Goal: Transaction & Acquisition: Book appointment/travel/reservation

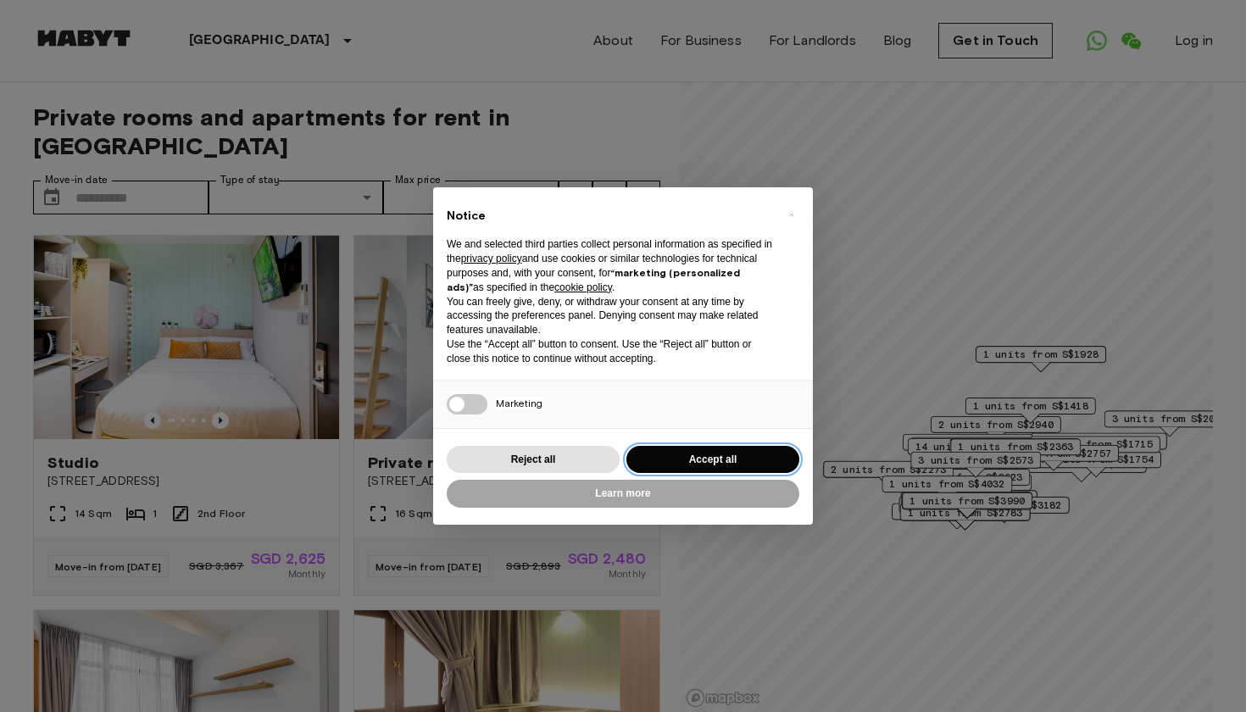
click at [730, 452] on button "Accept all" at bounding box center [713, 460] width 173 height 28
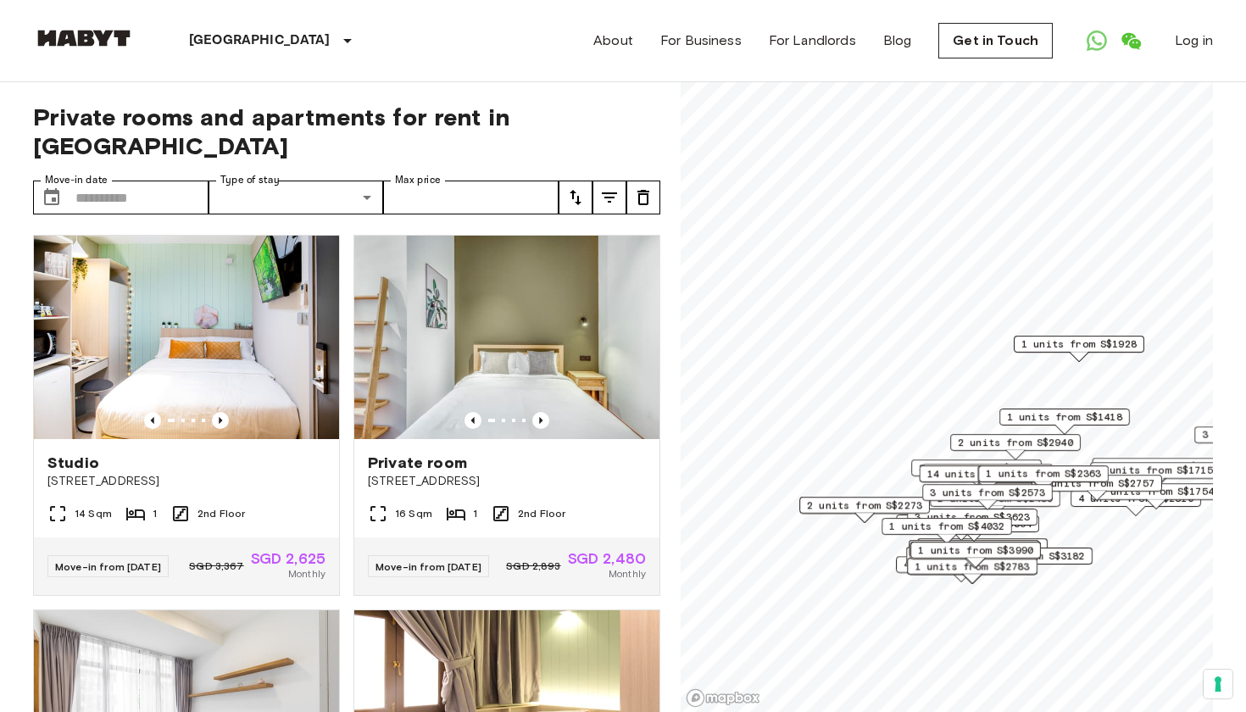
click at [615, 187] on icon "tune" at bounding box center [609, 197] width 20 height 20
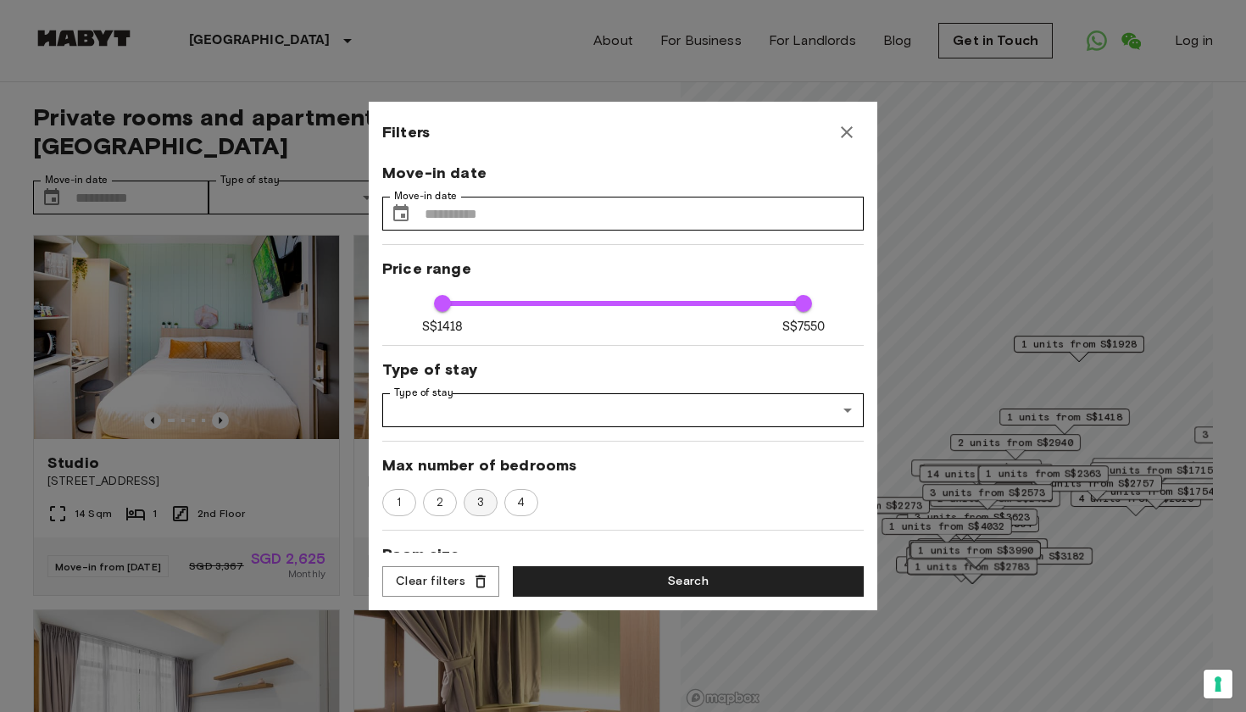
click at [472, 497] on span "3" at bounding box center [480, 502] width 25 height 17
type input "****"
click at [568, 573] on button "Search" at bounding box center [688, 581] width 351 height 31
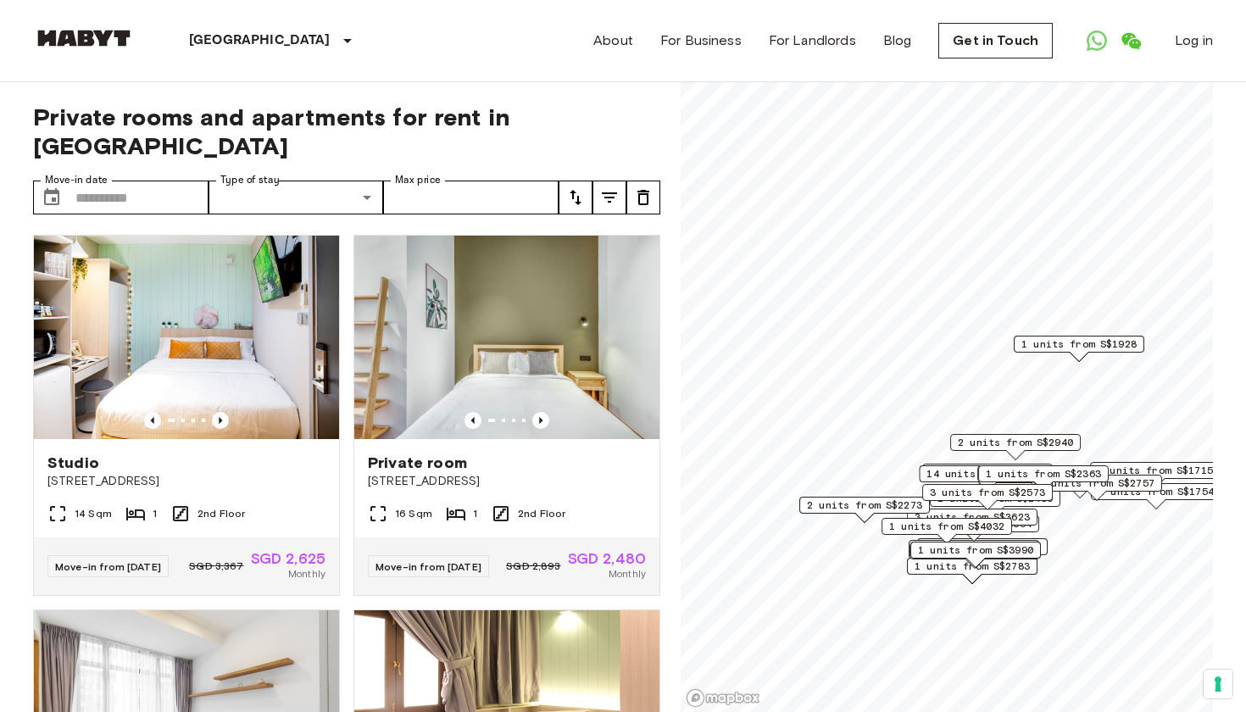
scroll to position [7, 0]
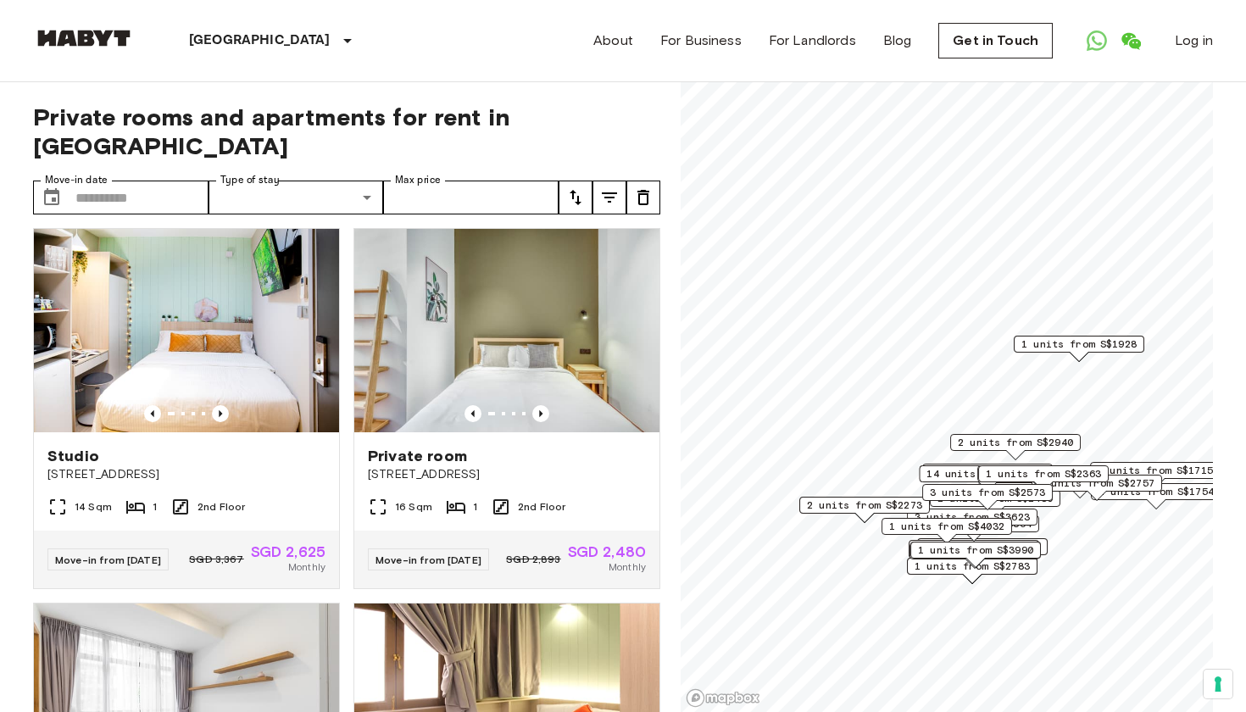
click at [608, 181] on button "tune" at bounding box center [610, 198] width 34 height 34
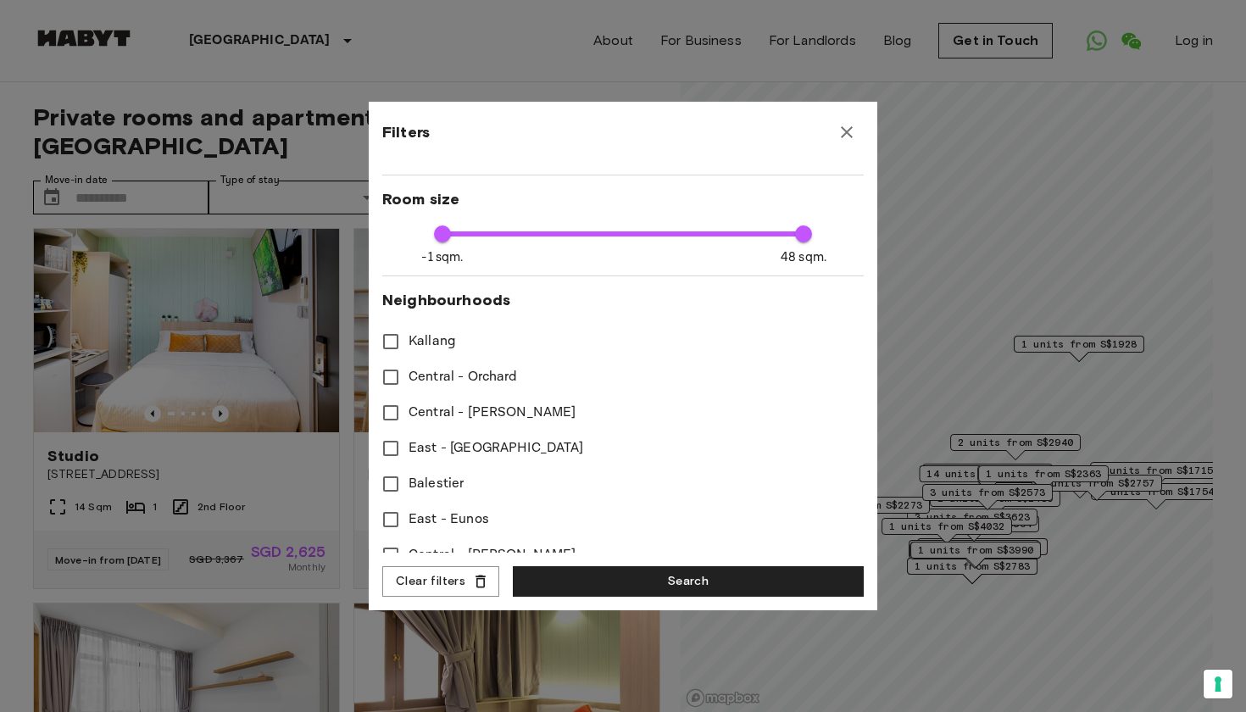
scroll to position [358, 0]
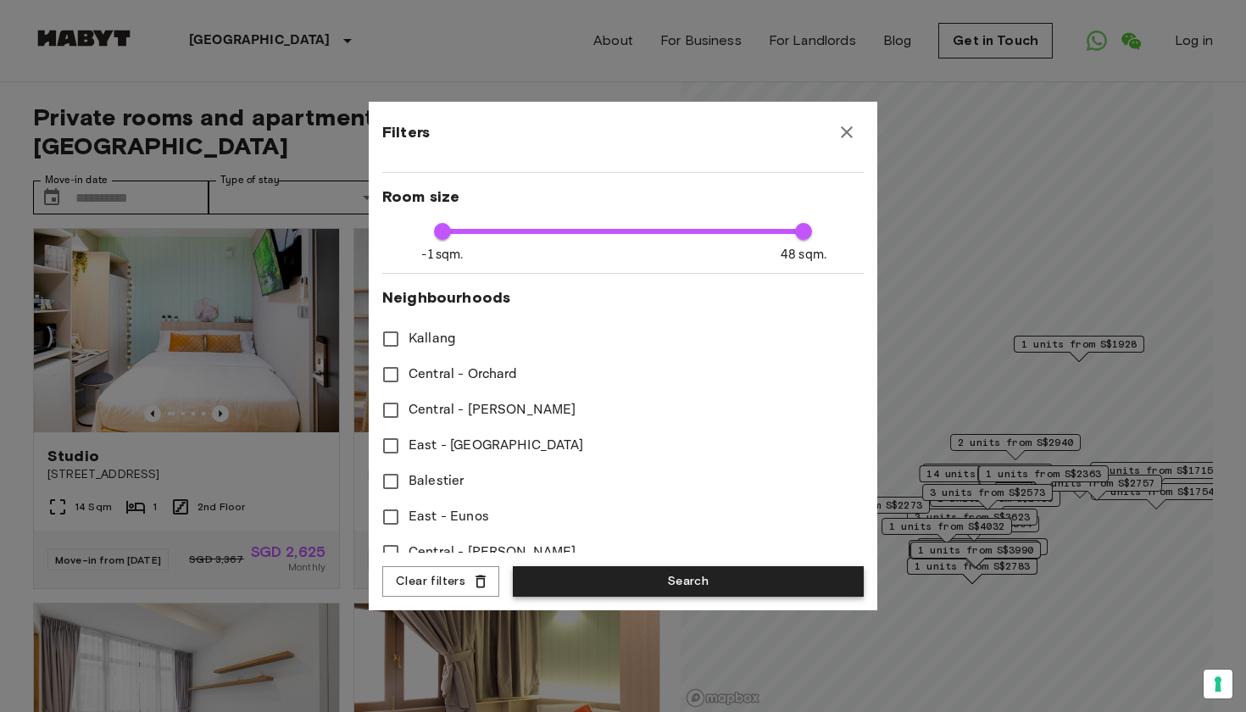
click at [613, 589] on button "Search" at bounding box center [688, 581] width 351 height 31
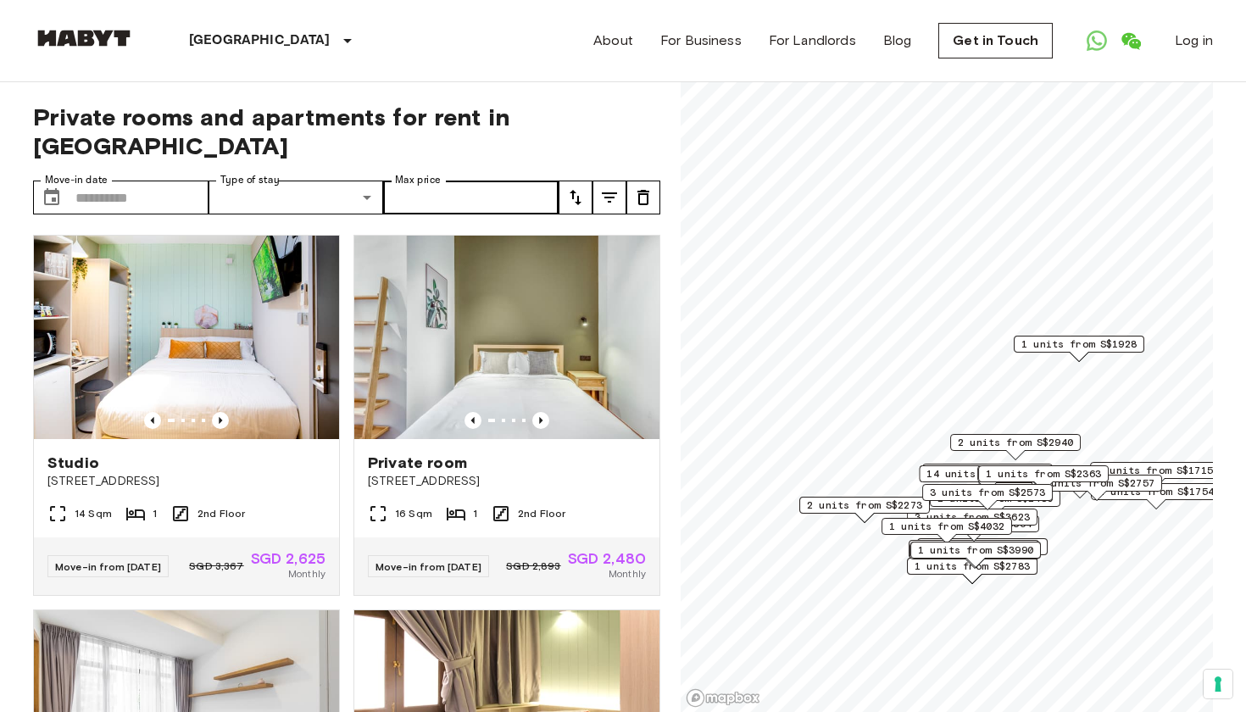
scroll to position [0, 0]
click at [605, 187] on icon "tune" at bounding box center [609, 197] width 20 height 20
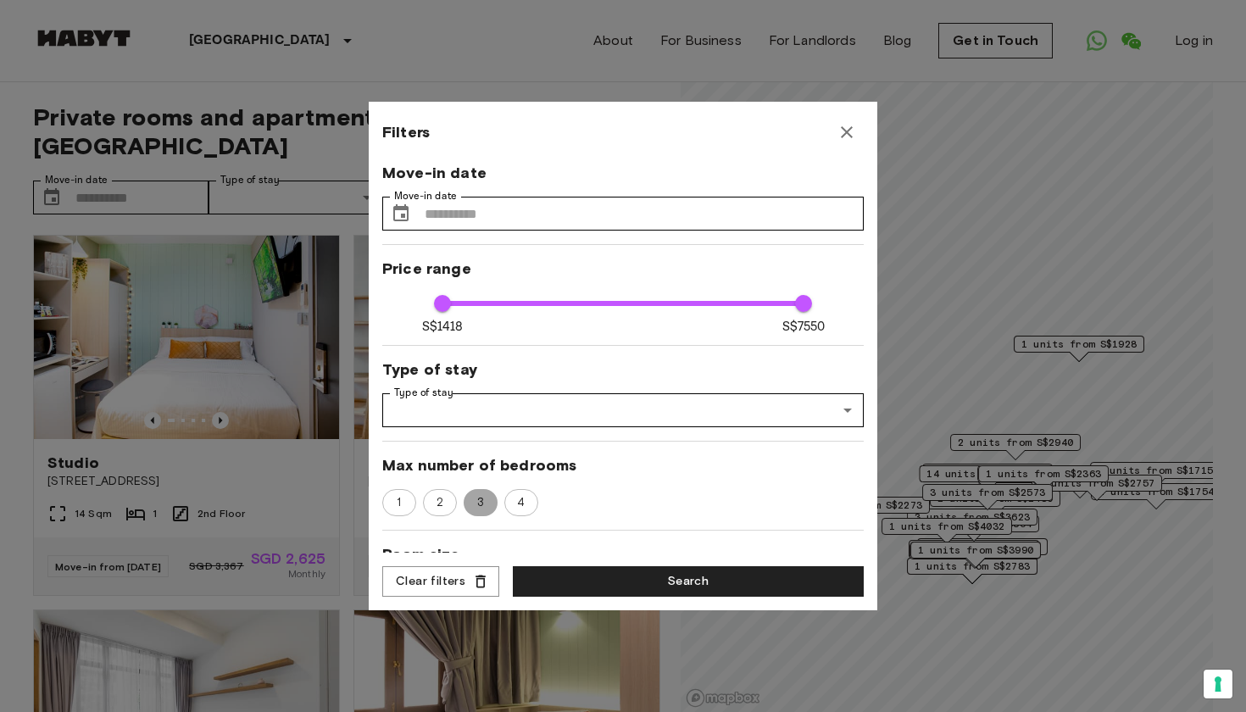
click at [488, 498] on span "3" at bounding box center [480, 502] width 27 height 17
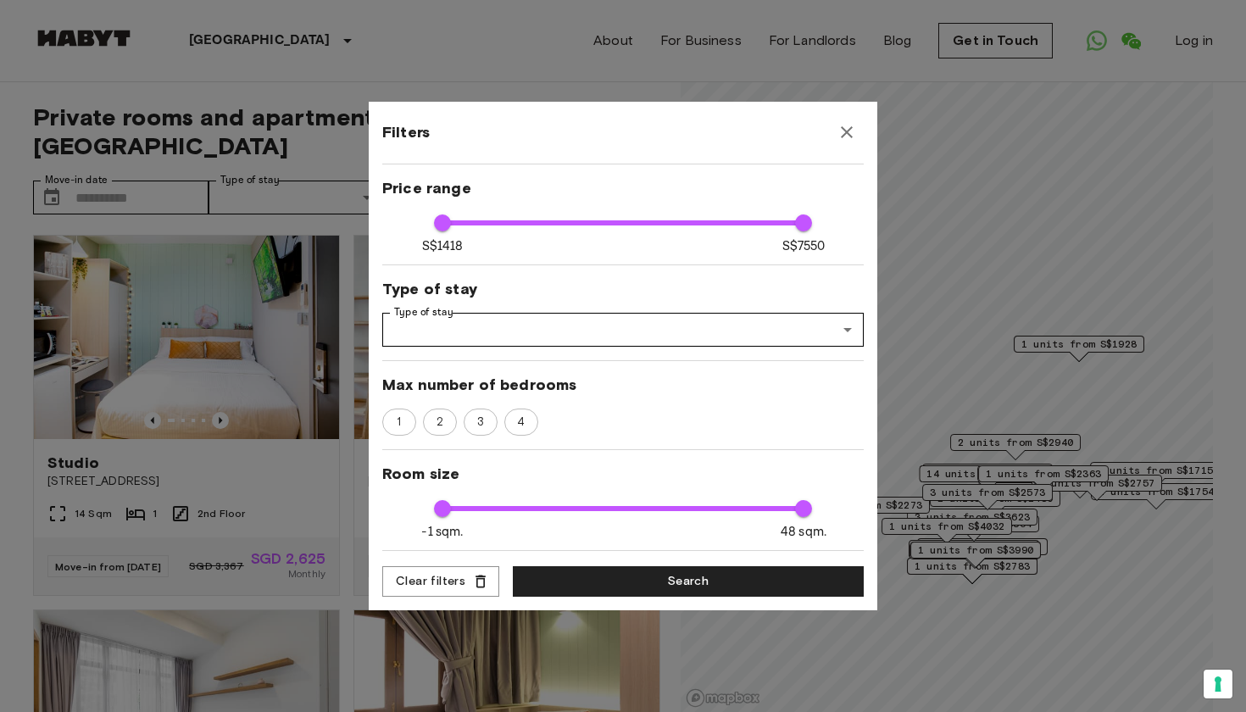
scroll to position [92, 0]
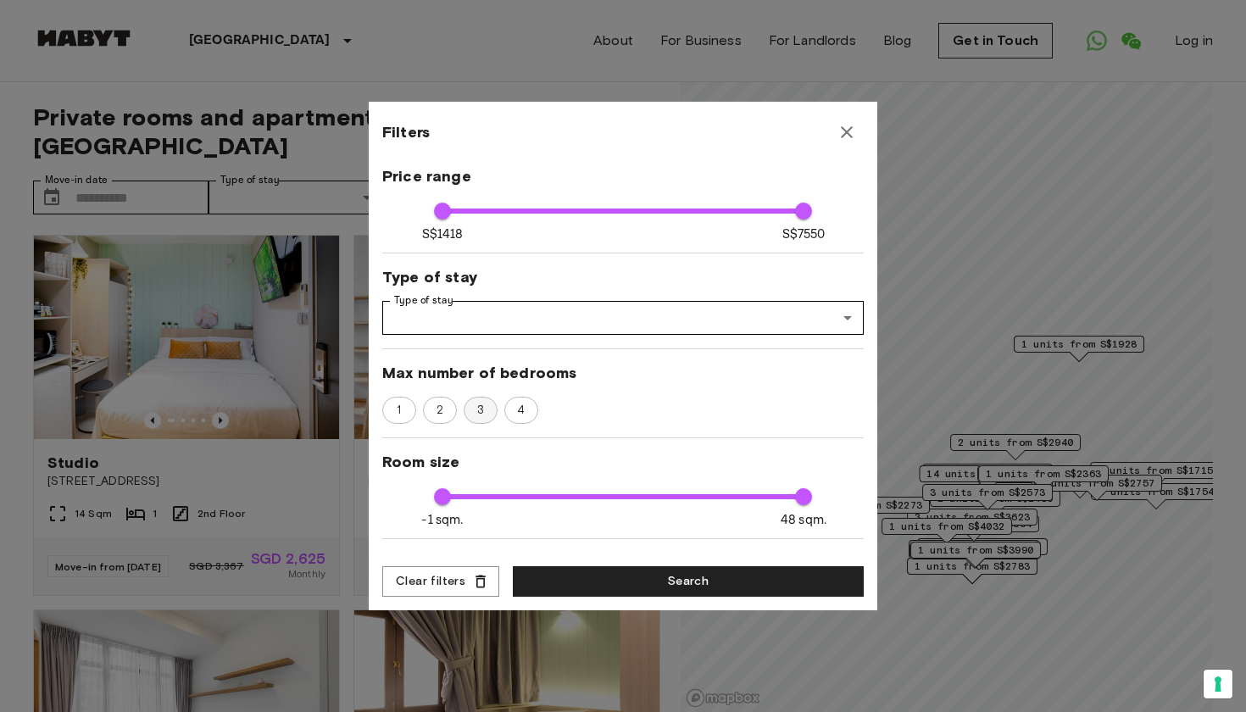
click at [476, 404] on span "3" at bounding box center [480, 410] width 25 height 17
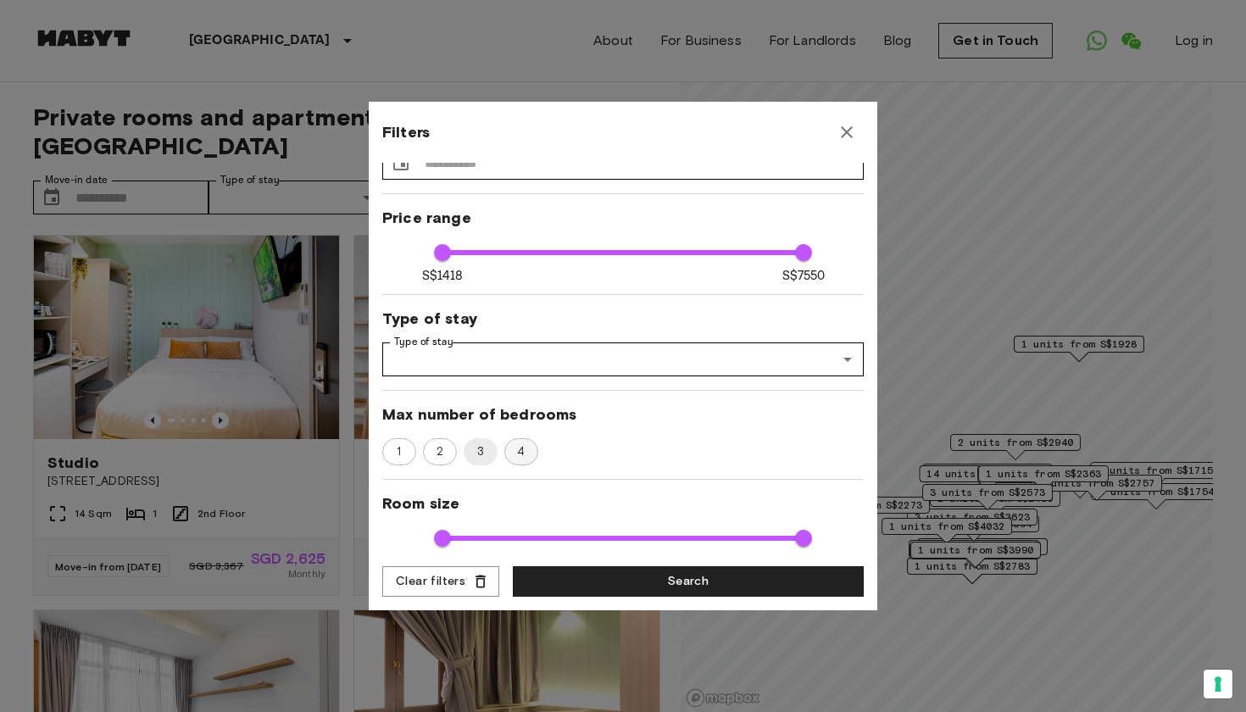
click at [524, 448] on span "4" at bounding box center [521, 451] width 26 height 17
click at [482, 449] on span "3" at bounding box center [480, 451] width 25 height 17
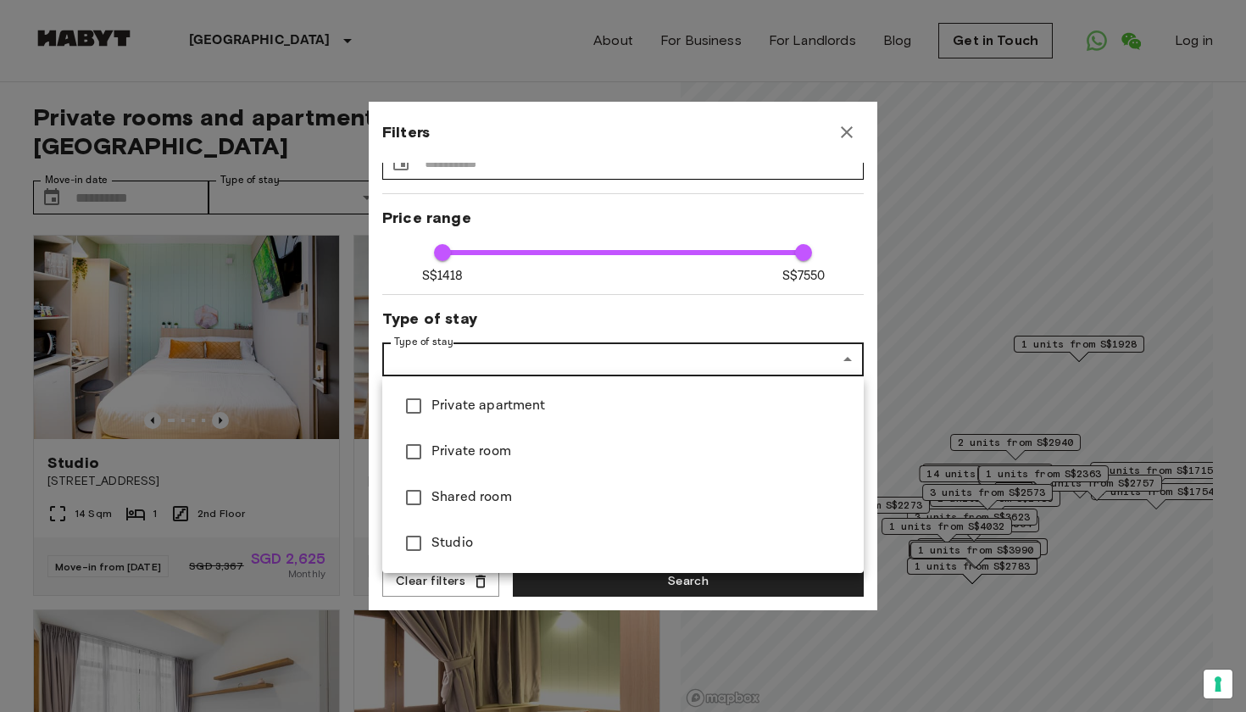
click at [475, 292] on div at bounding box center [623, 356] width 1246 height 712
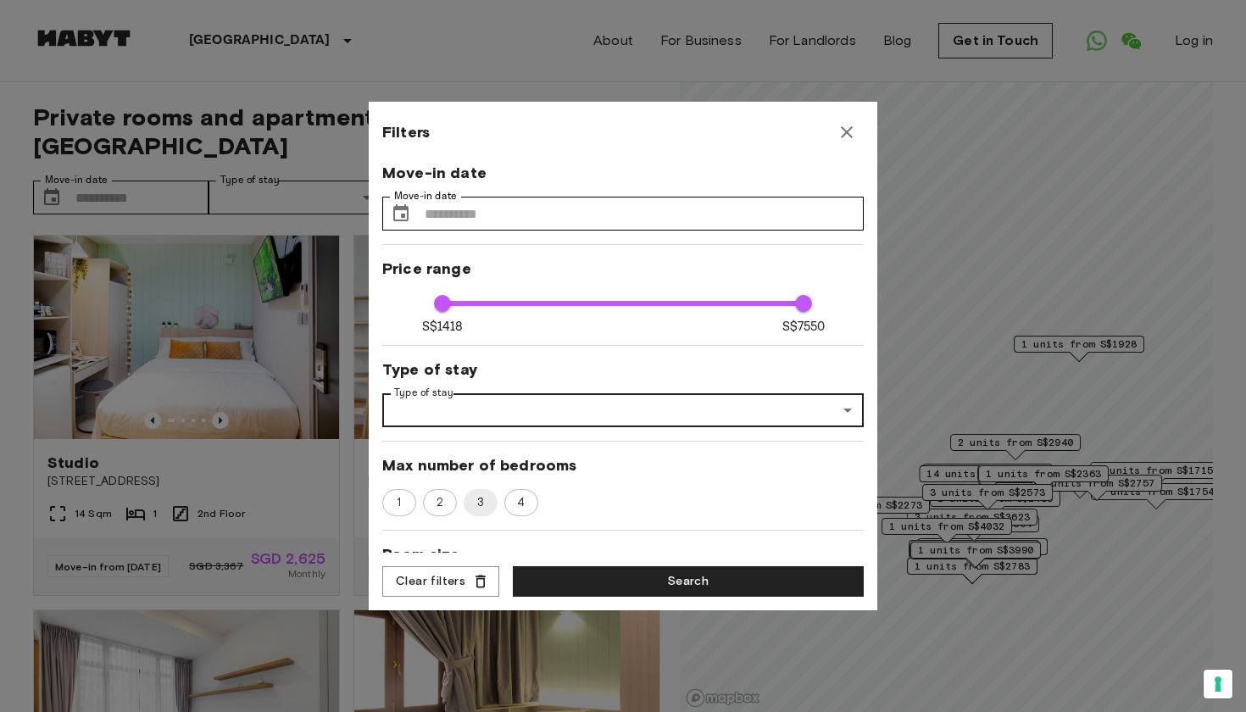
scroll to position [0, 0]
click at [453, 228] on input "Move-in date" at bounding box center [644, 214] width 439 height 34
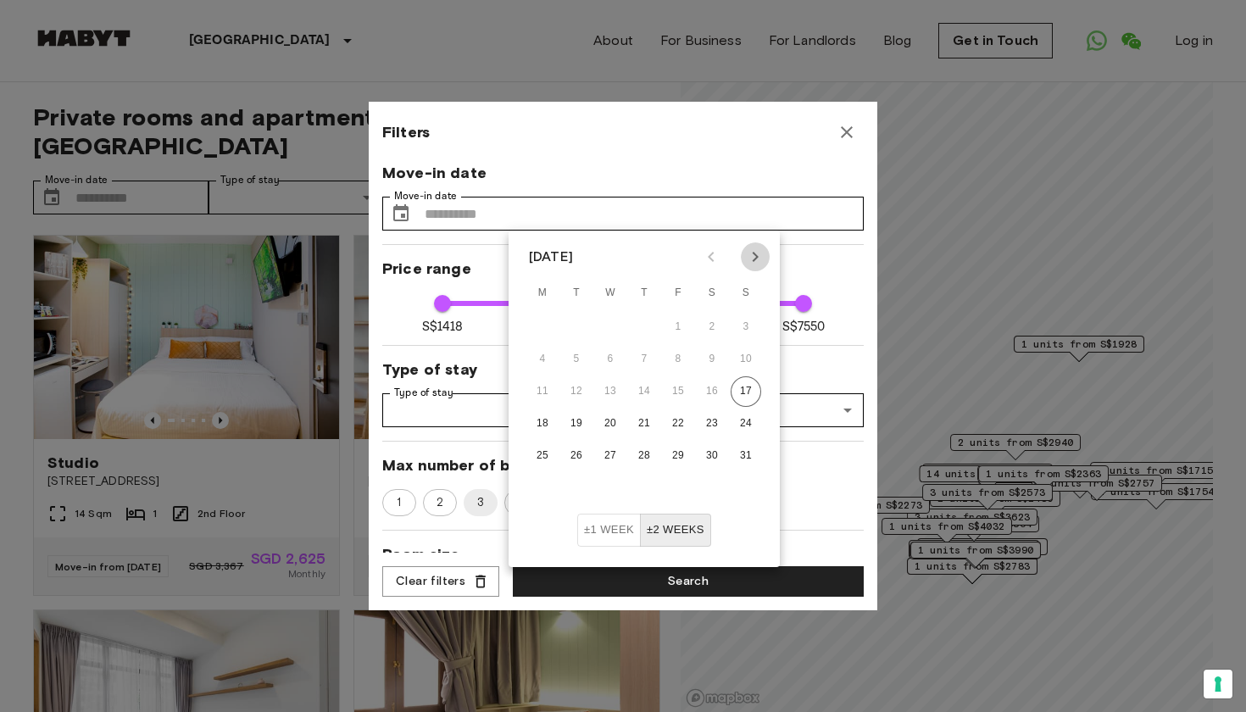
click at [754, 264] on icon "Next month" at bounding box center [755, 257] width 20 height 20
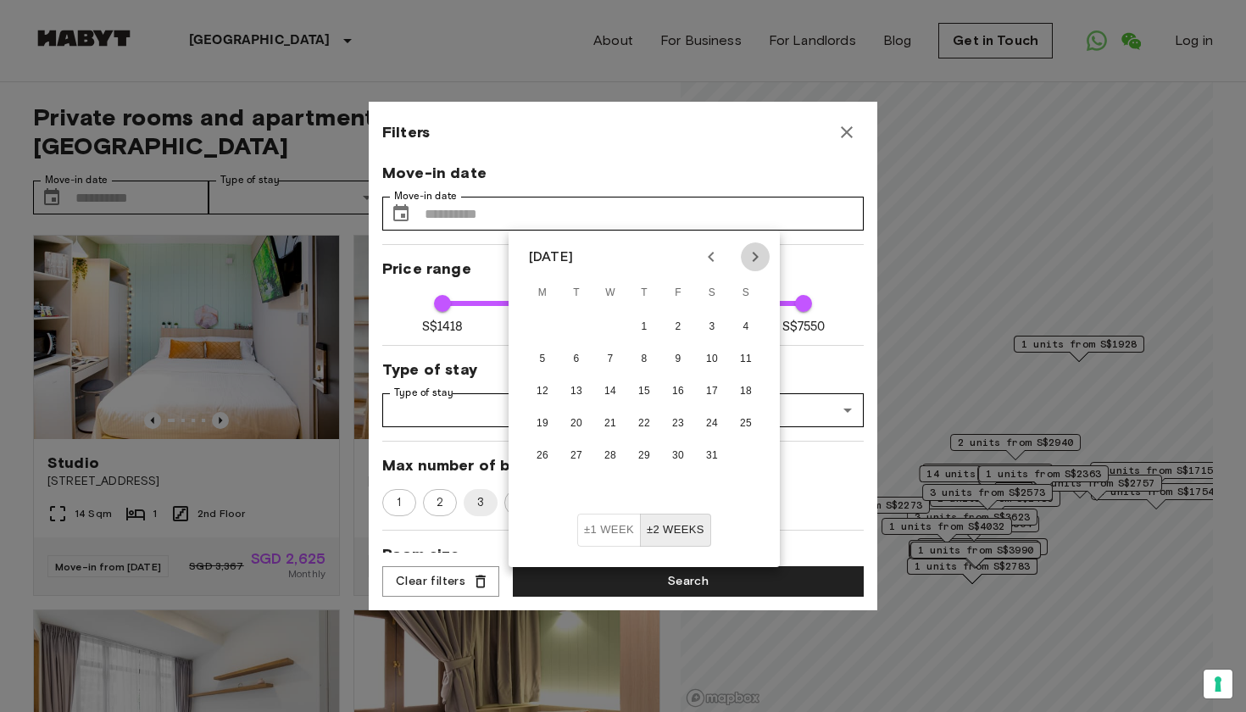
click at [754, 264] on icon "Next month" at bounding box center [755, 257] width 20 height 20
click at [718, 256] on icon "Previous month" at bounding box center [711, 257] width 20 height 20
click at [551, 391] on button "12" at bounding box center [542, 391] width 31 height 31
type input "****"
type input "**********"
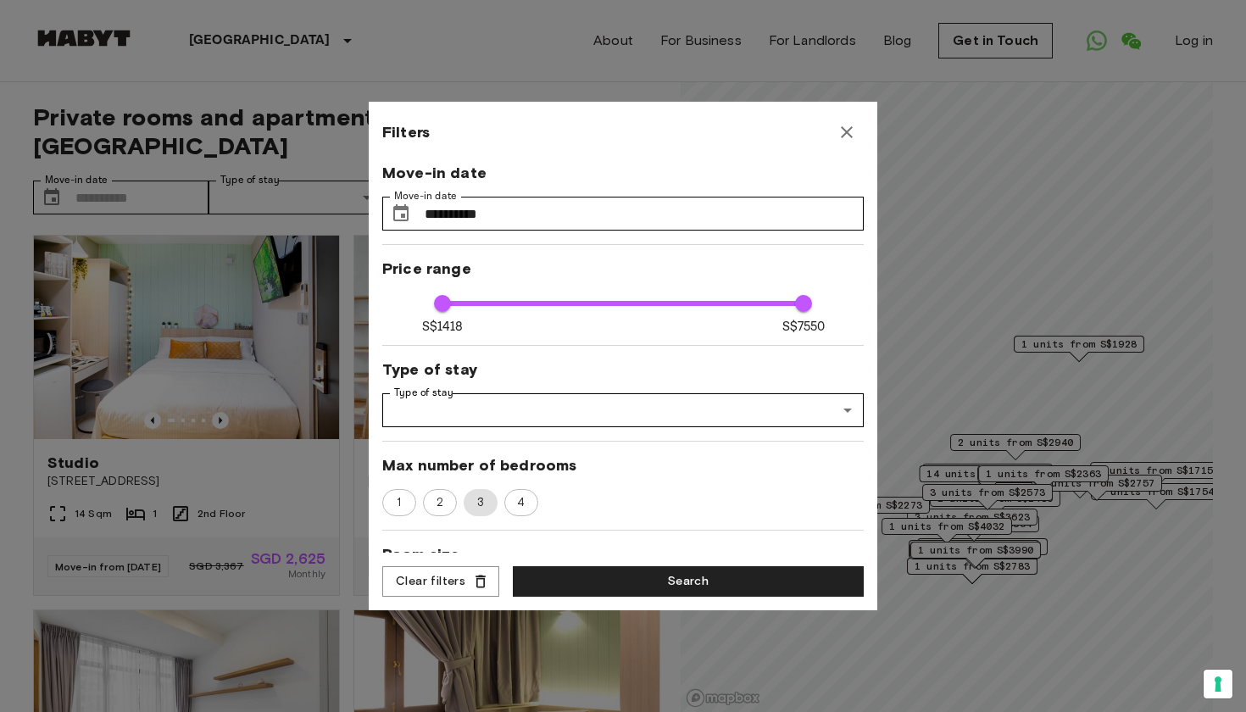
click at [482, 506] on span "3" at bounding box center [480, 502] width 27 height 17
type input "****"
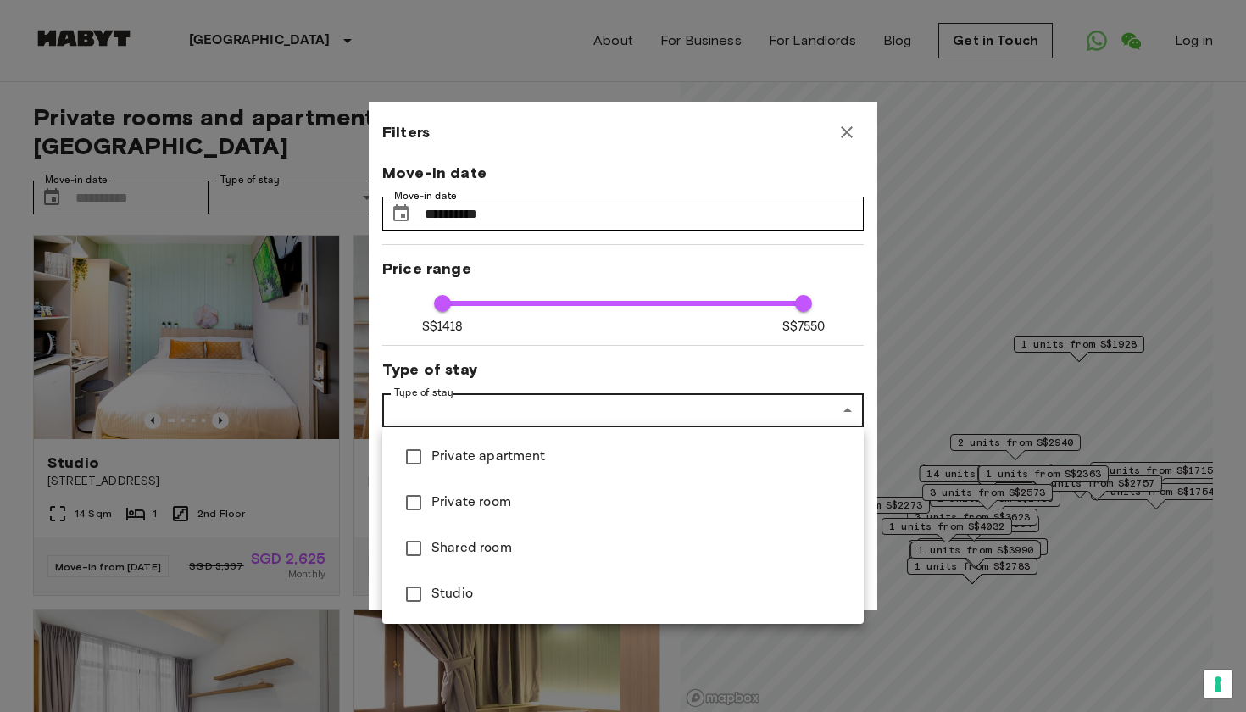
click at [477, 389] on div at bounding box center [623, 356] width 1246 height 712
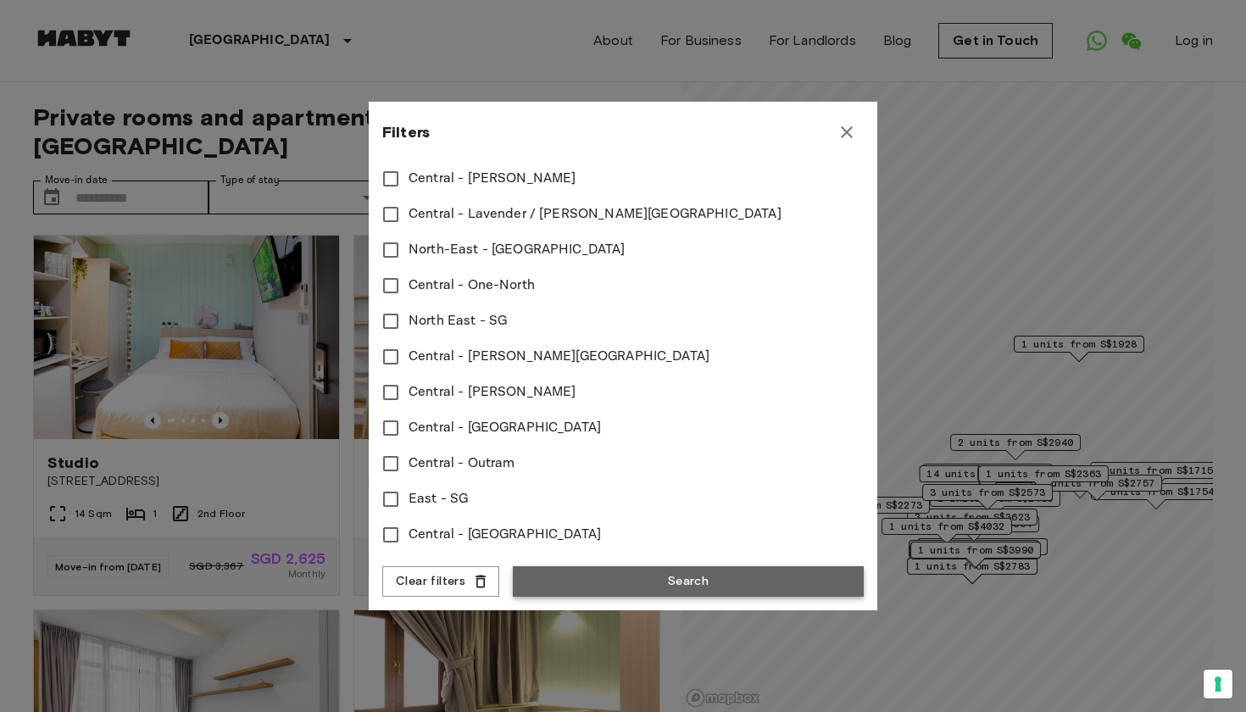
scroll to position [732, 0]
click at [571, 569] on button "Search" at bounding box center [688, 581] width 351 height 31
type input "**********"
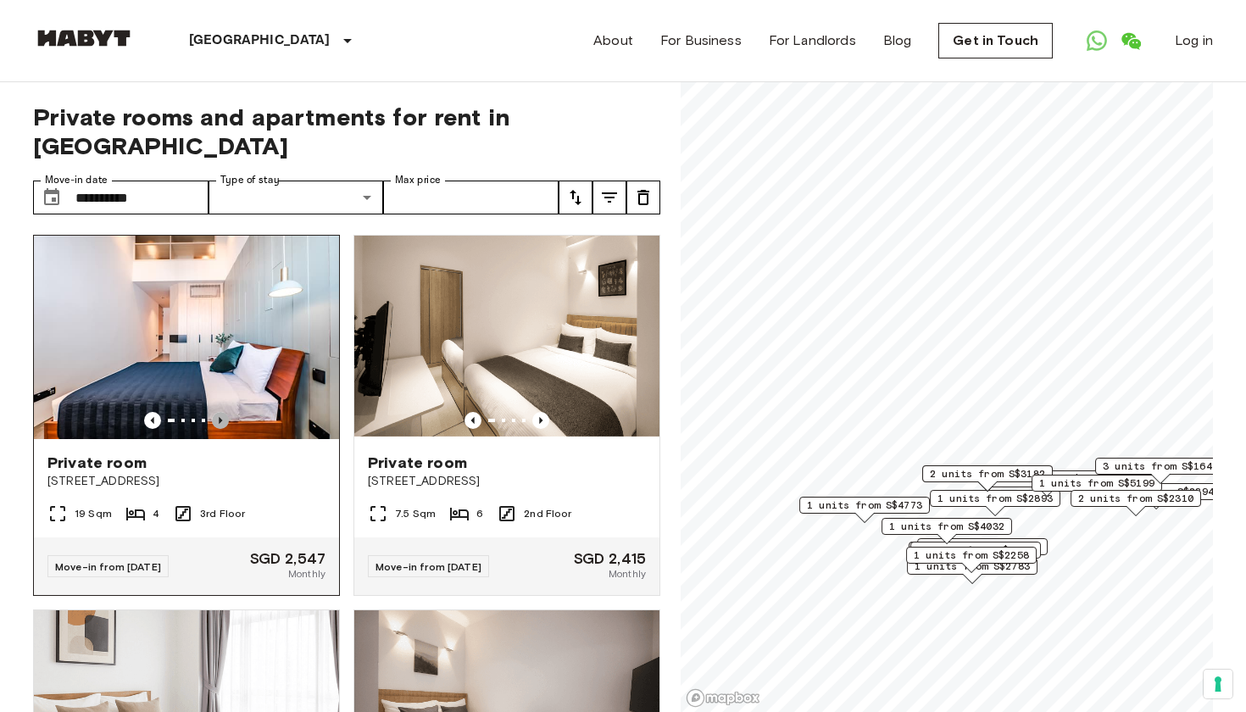
click at [222, 412] on icon "Previous image" at bounding box center [220, 420] width 17 height 17
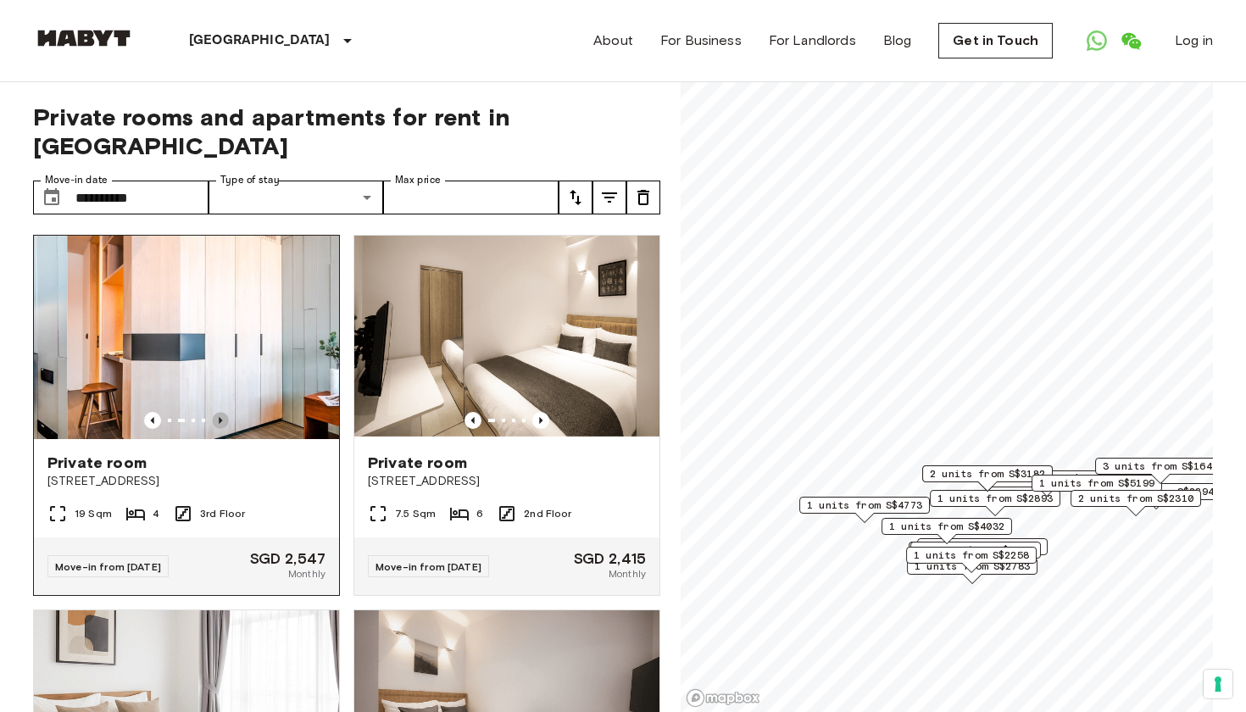
click at [222, 412] on icon "Previous image" at bounding box center [220, 420] width 17 height 17
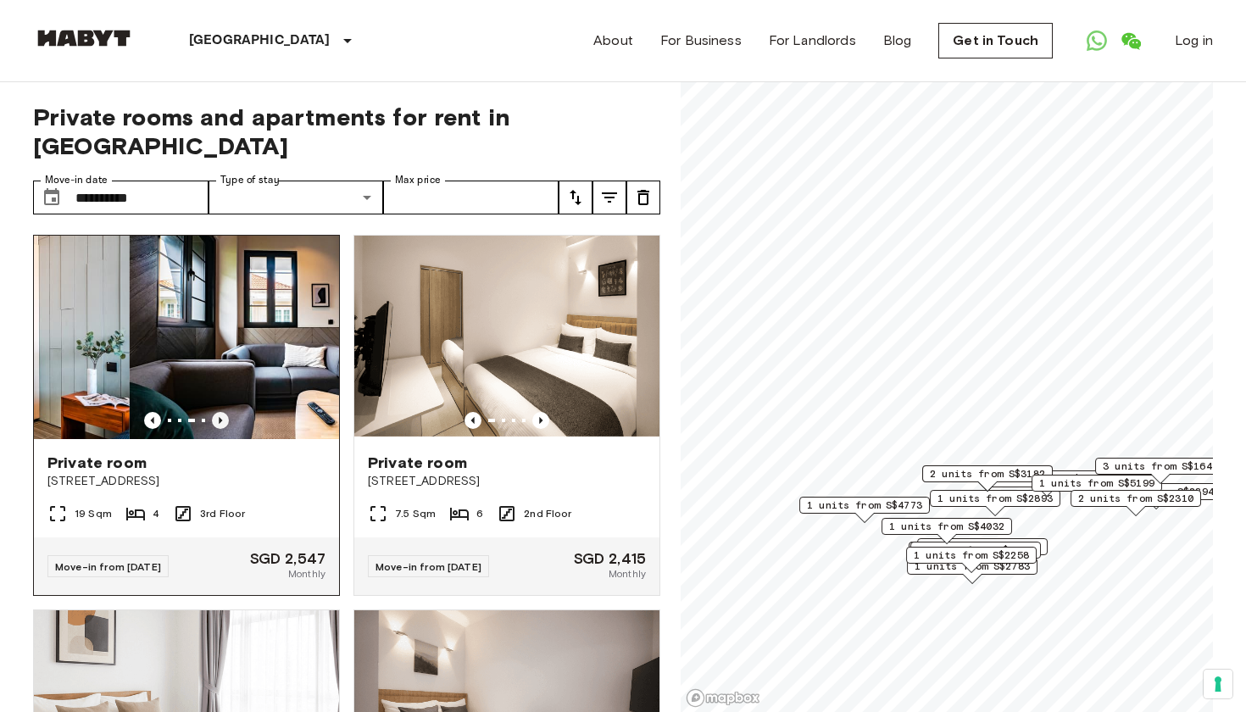
click at [222, 412] on icon "Previous image" at bounding box center [220, 420] width 17 height 17
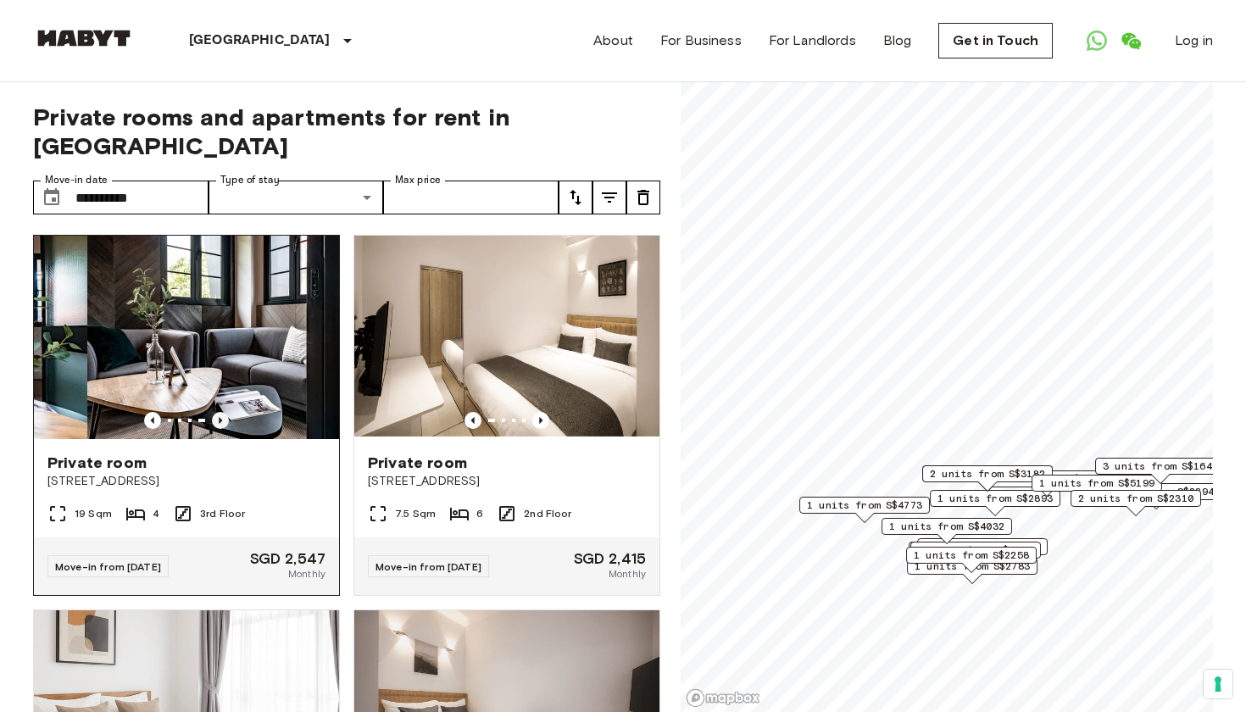
click at [222, 412] on icon "Previous image" at bounding box center [220, 420] width 17 height 17
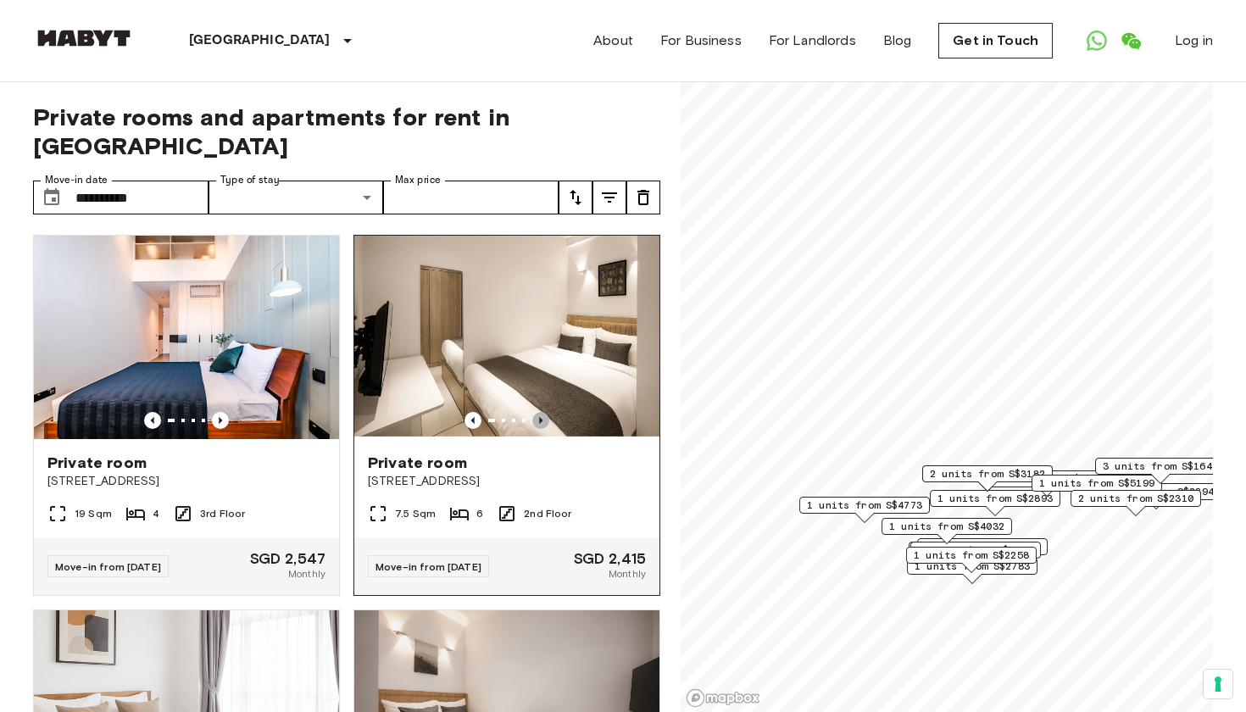
click at [544, 412] on icon "Previous image" at bounding box center [540, 420] width 17 height 17
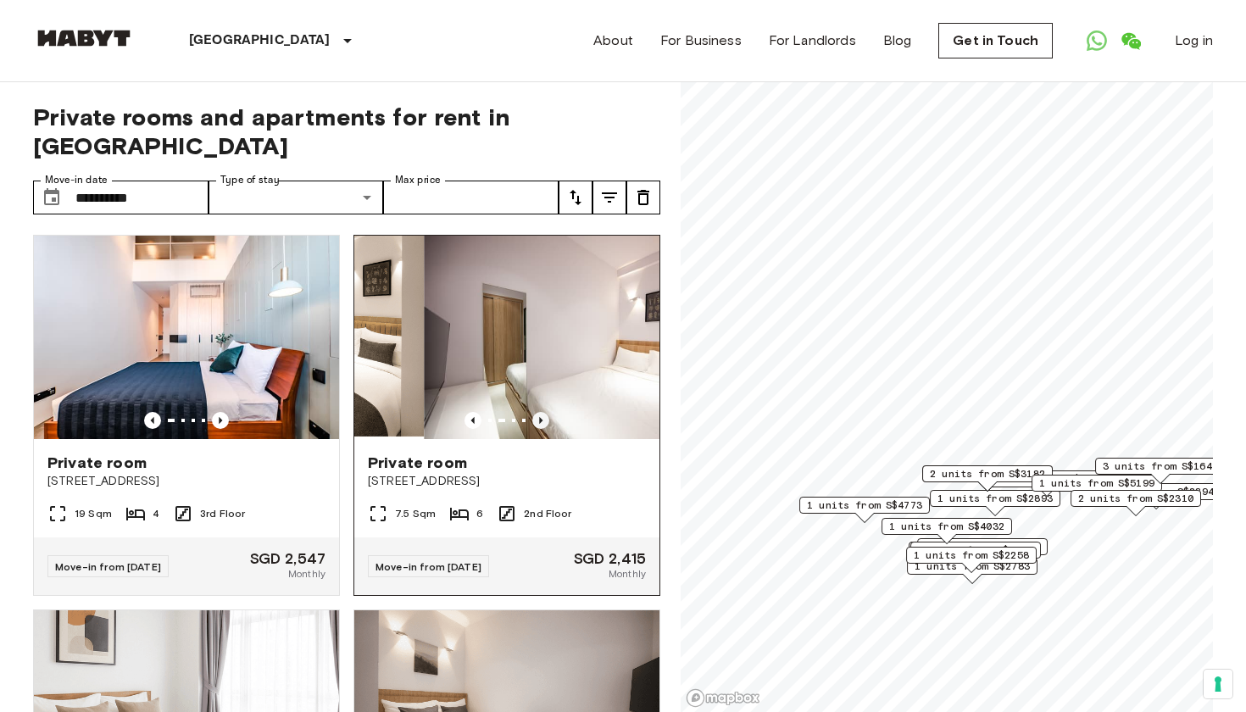
click at [544, 412] on icon "Previous image" at bounding box center [540, 420] width 17 height 17
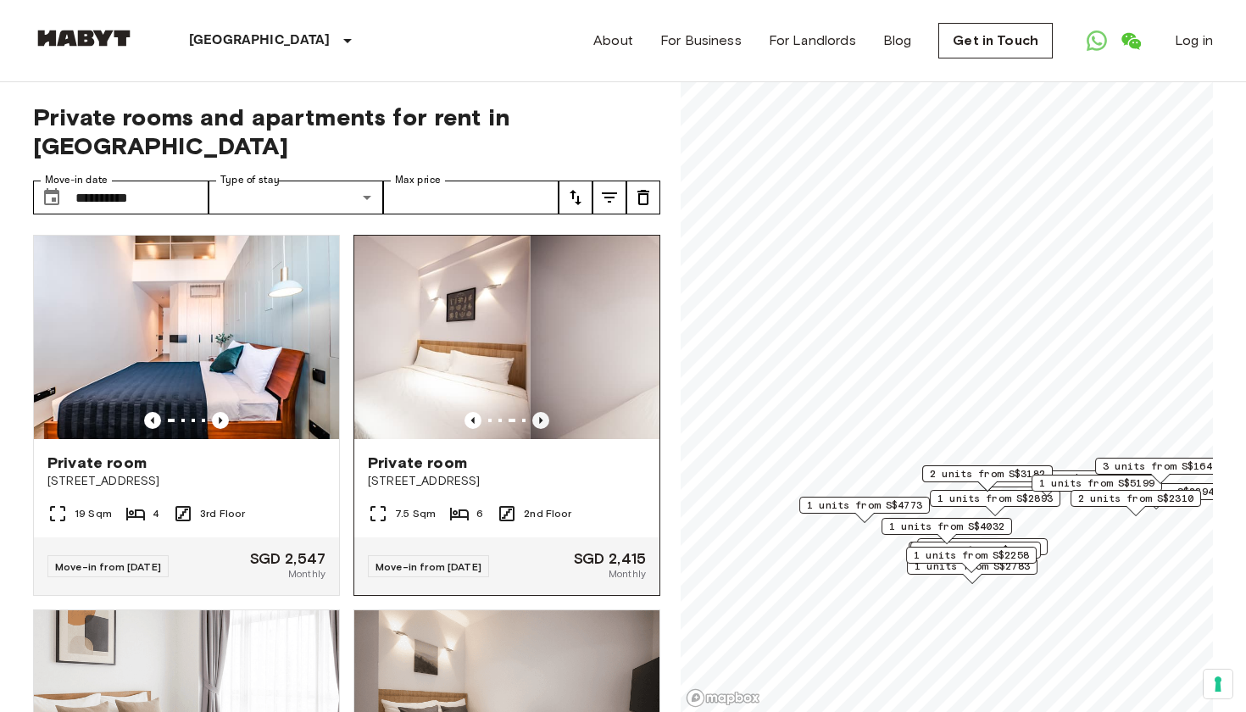
click at [544, 412] on icon "Previous image" at bounding box center [540, 420] width 17 height 17
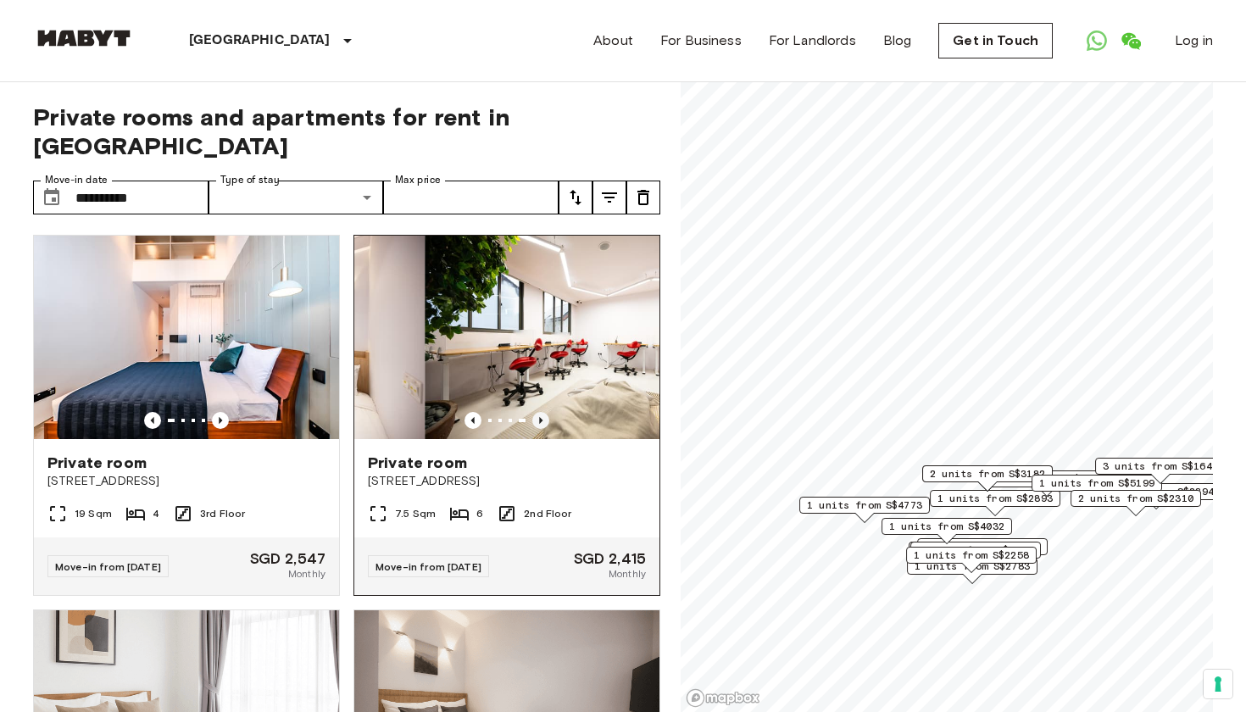
click at [544, 412] on icon "Previous image" at bounding box center [540, 420] width 17 height 17
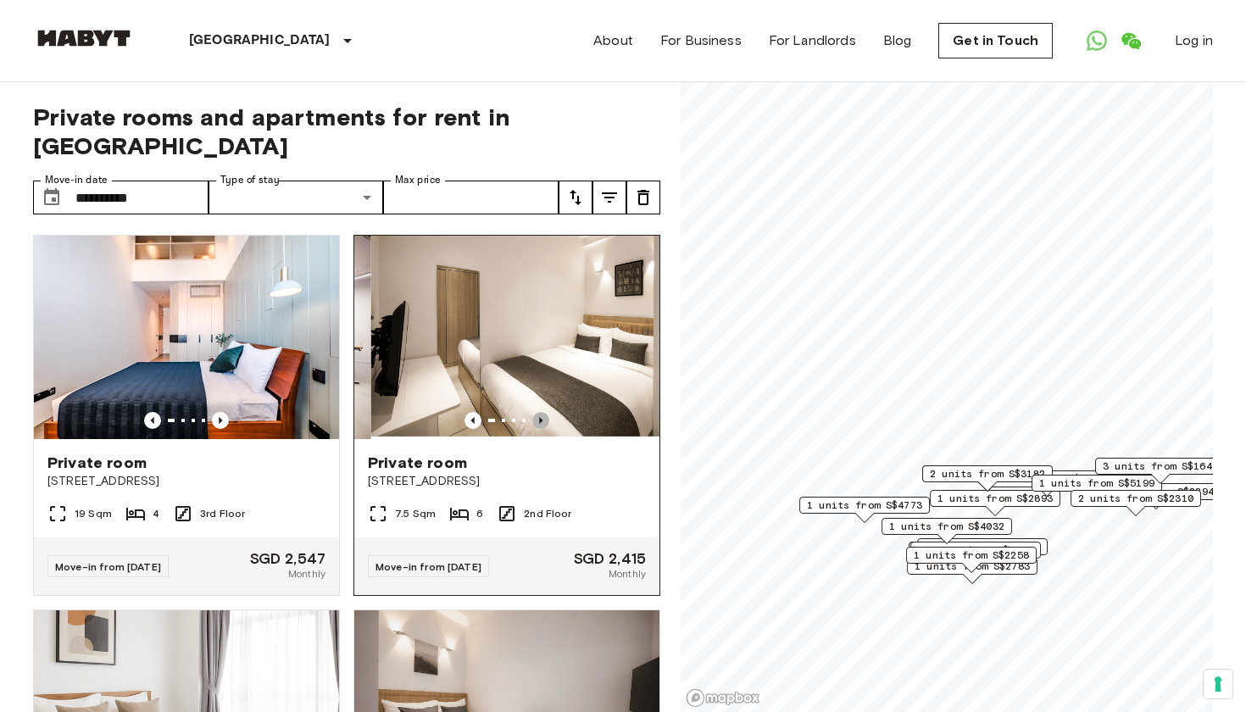
click at [544, 412] on icon "Previous image" at bounding box center [540, 420] width 17 height 17
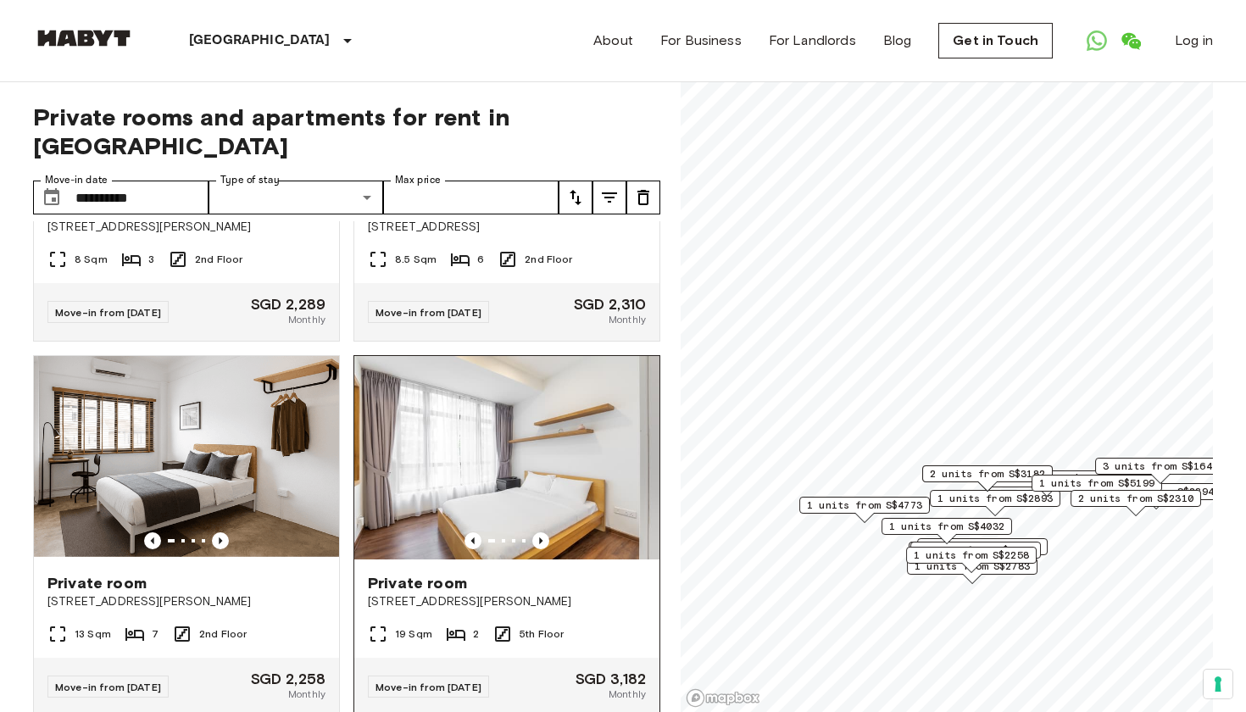
scroll to position [633, 0]
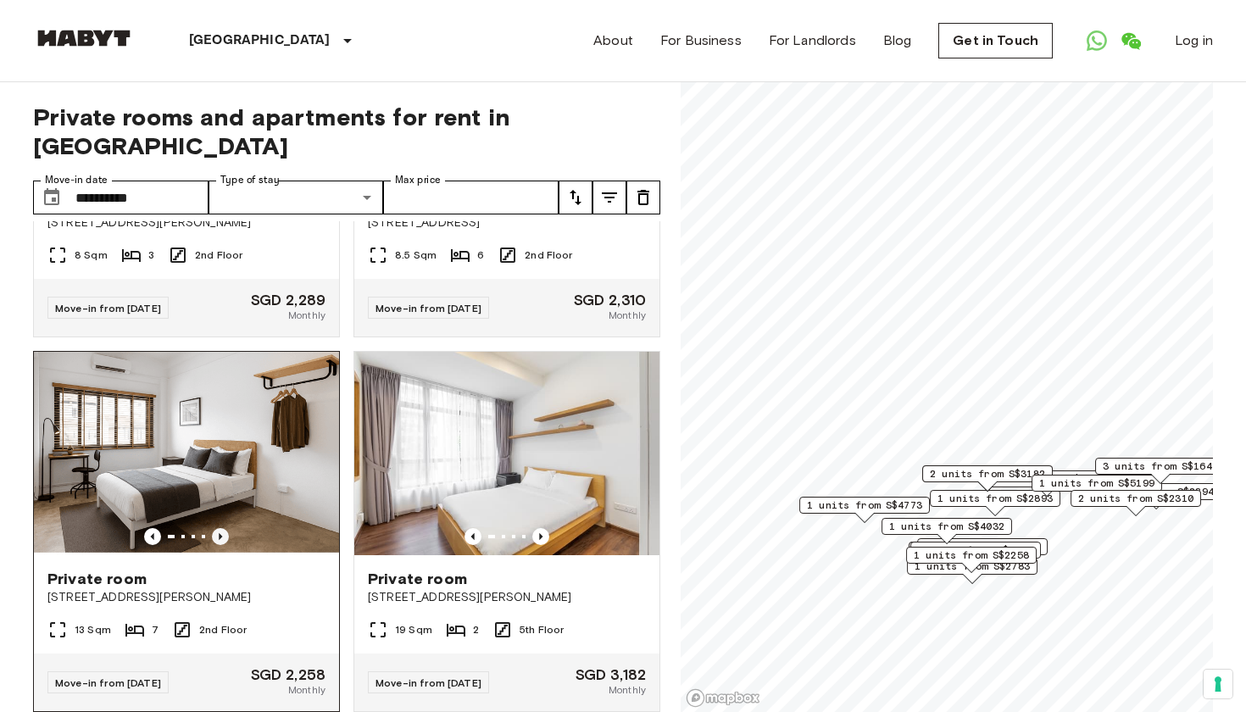
click at [220, 533] on icon "Previous image" at bounding box center [220, 536] width 3 height 7
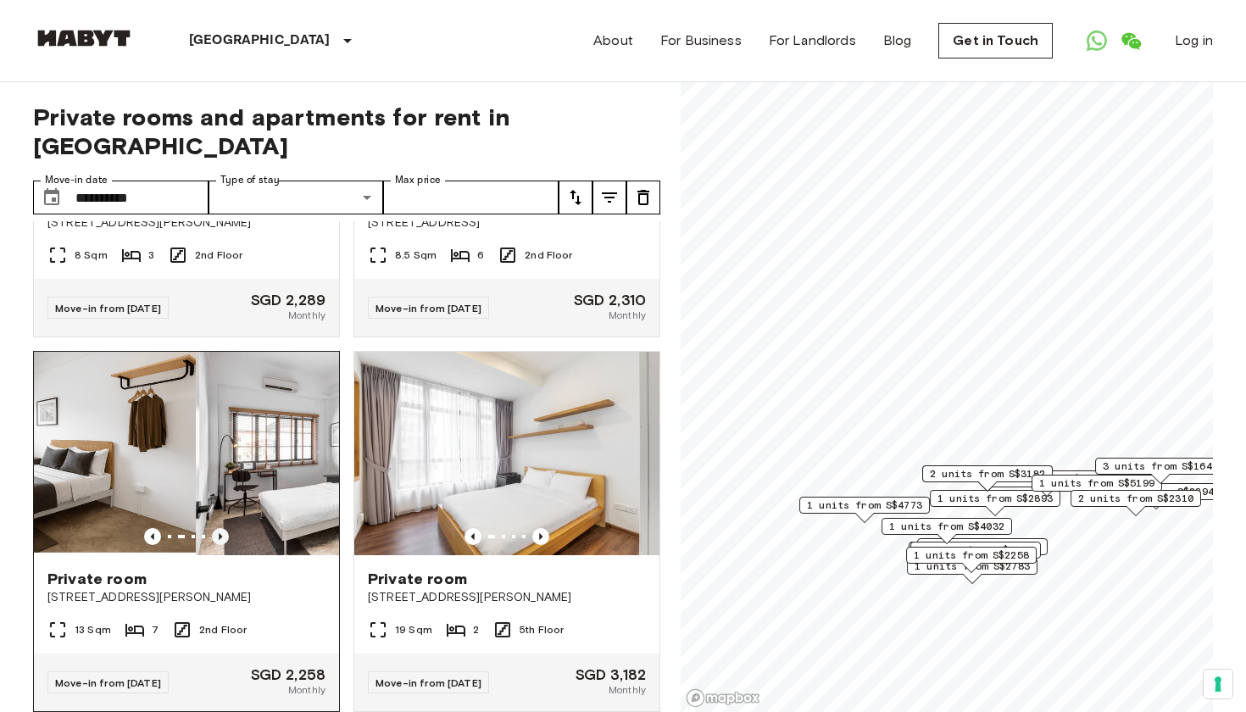
click at [220, 533] on icon "Previous image" at bounding box center [220, 536] width 3 height 7
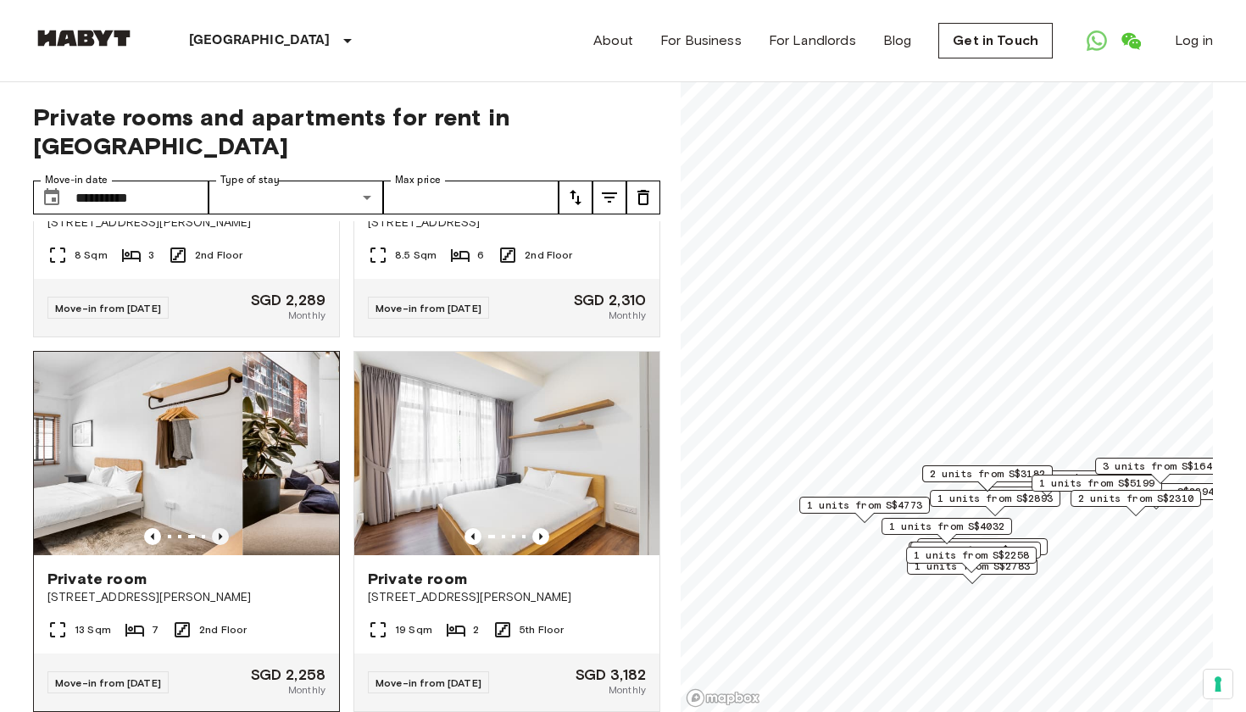
click at [220, 533] on icon "Previous image" at bounding box center [220, 536] width 3 height 7
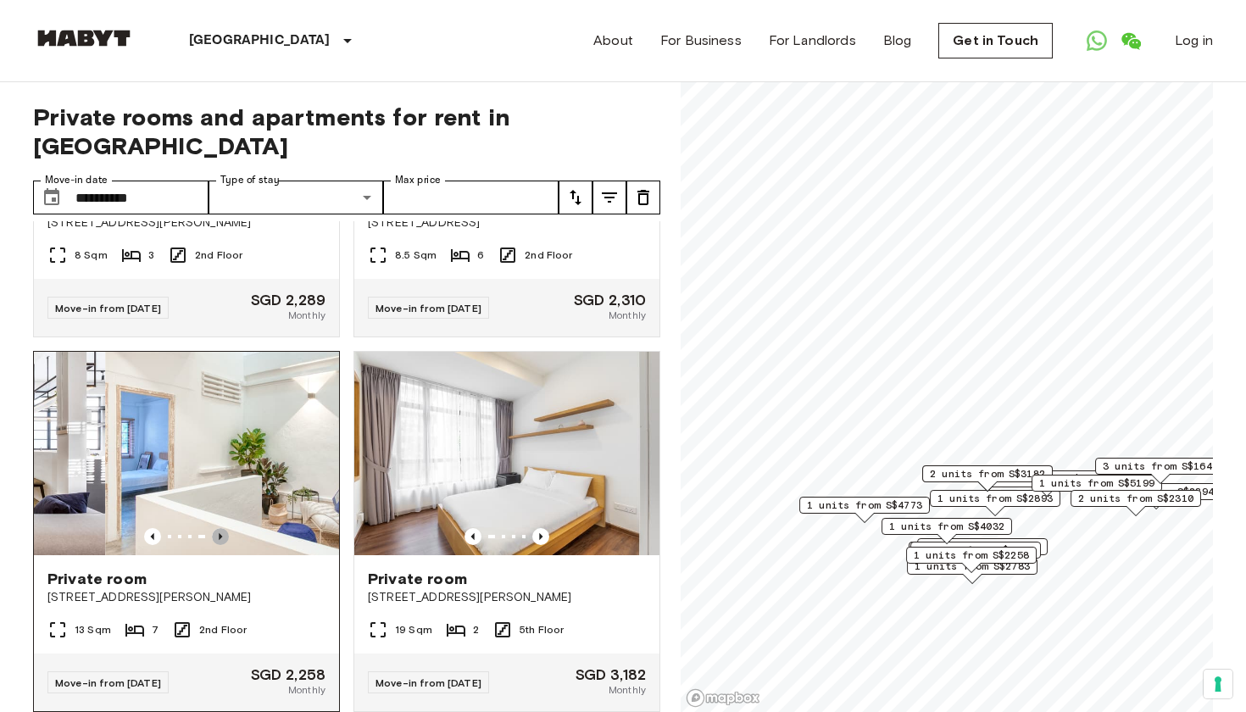
click at [220, 533] on icon "Previous image" at bounding box center [220, 536] width 3 height 7
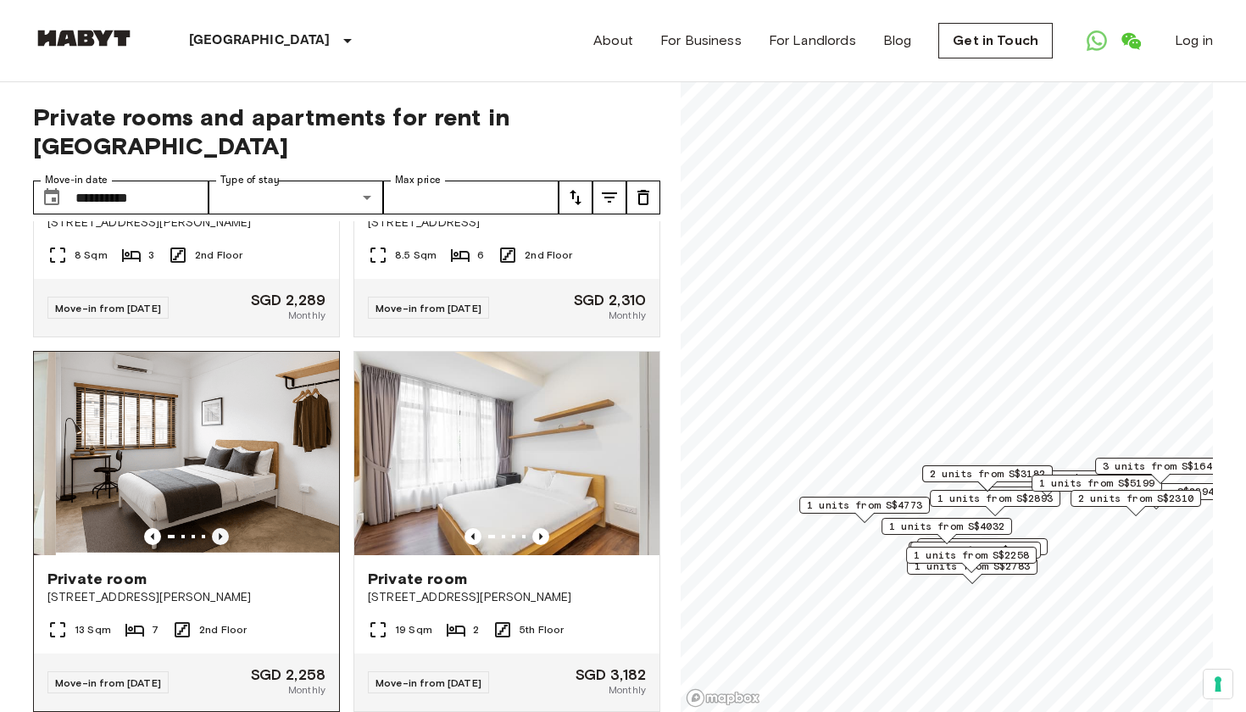
click at [220, 533] on icon "Previous image" at bounding box center [220, 536] width 3 height 7
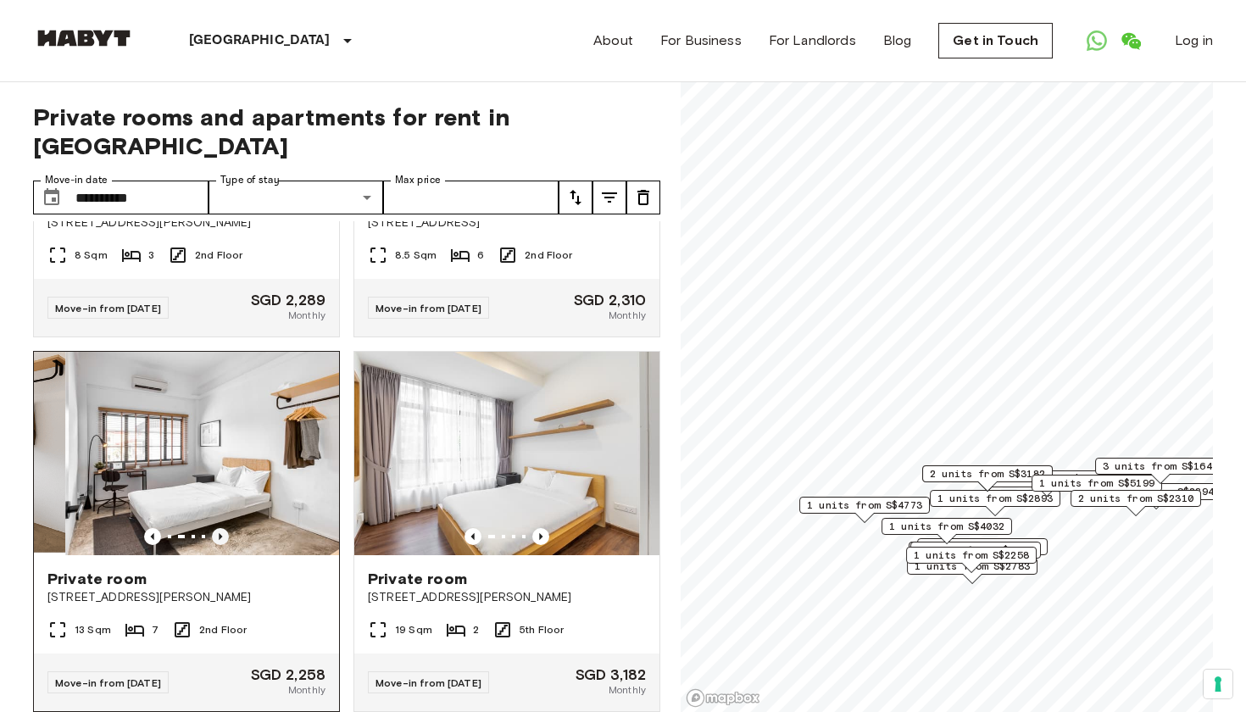
click at [220, 533] on icon "Previous image" at bounding box center [220, 536] width 3 height 7
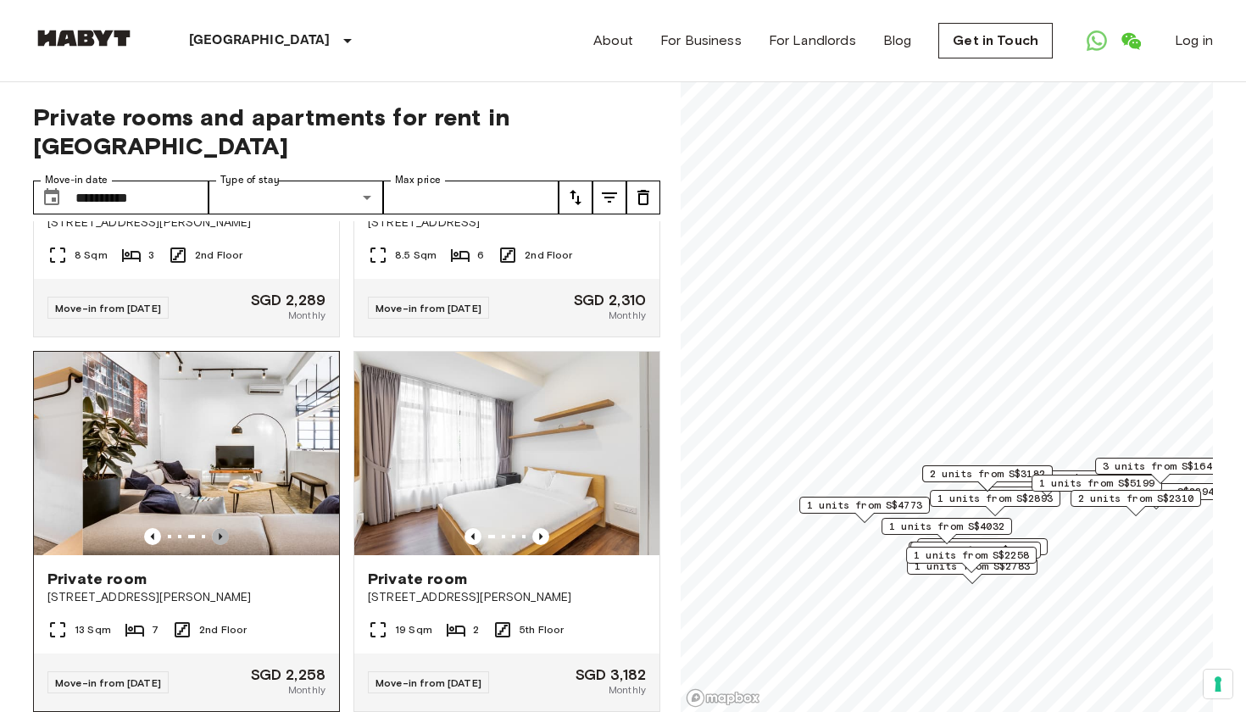
click at [220, 533] on icon "Previous image" at bounding box center [220, 536] width 3 height 7
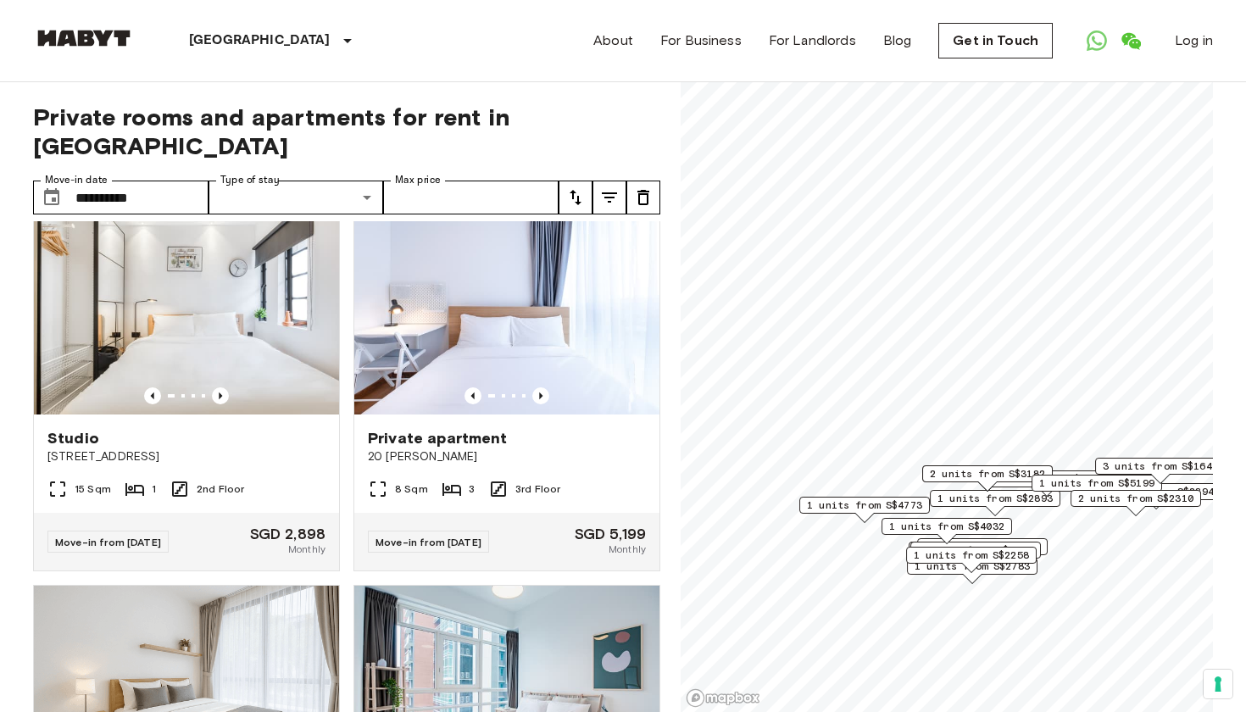
scroll to position [2274, 0]
click at [540, 387] on icon "Previous image" at bounding box center [540, 395] width 17 height 17
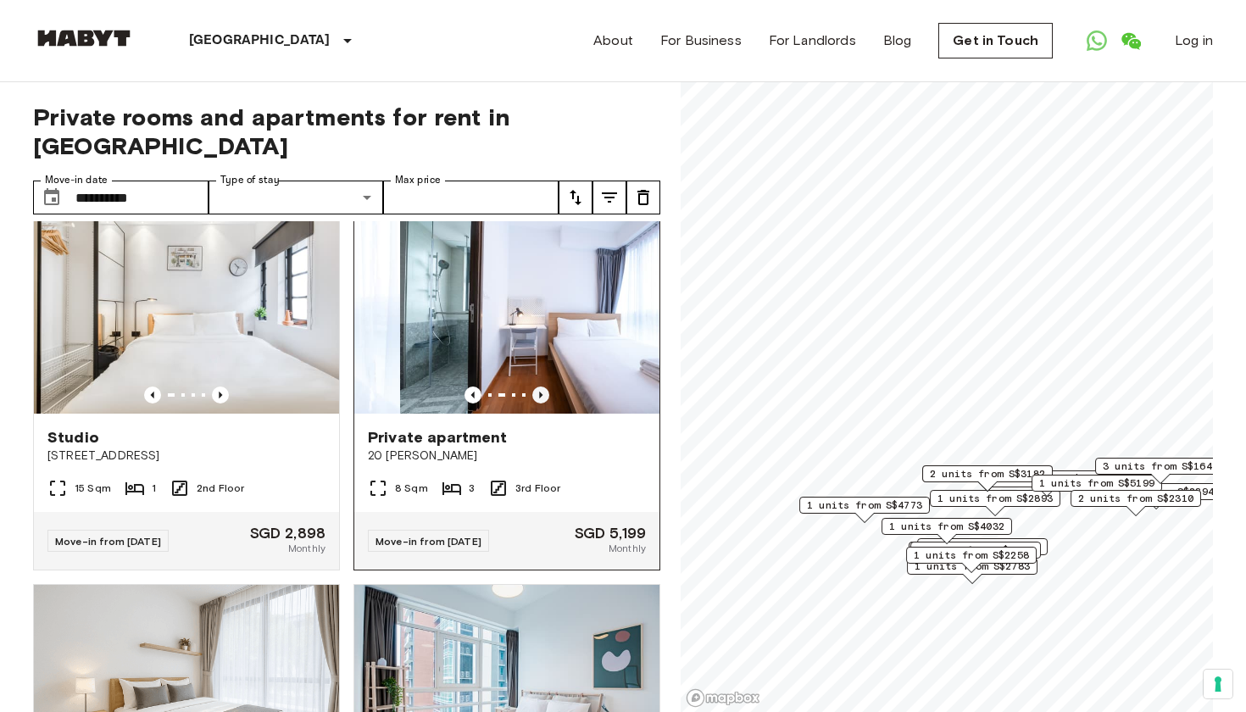
click at [540, 387] on icon "Previous image" at bounding box center [540, 395] width 17 height 17
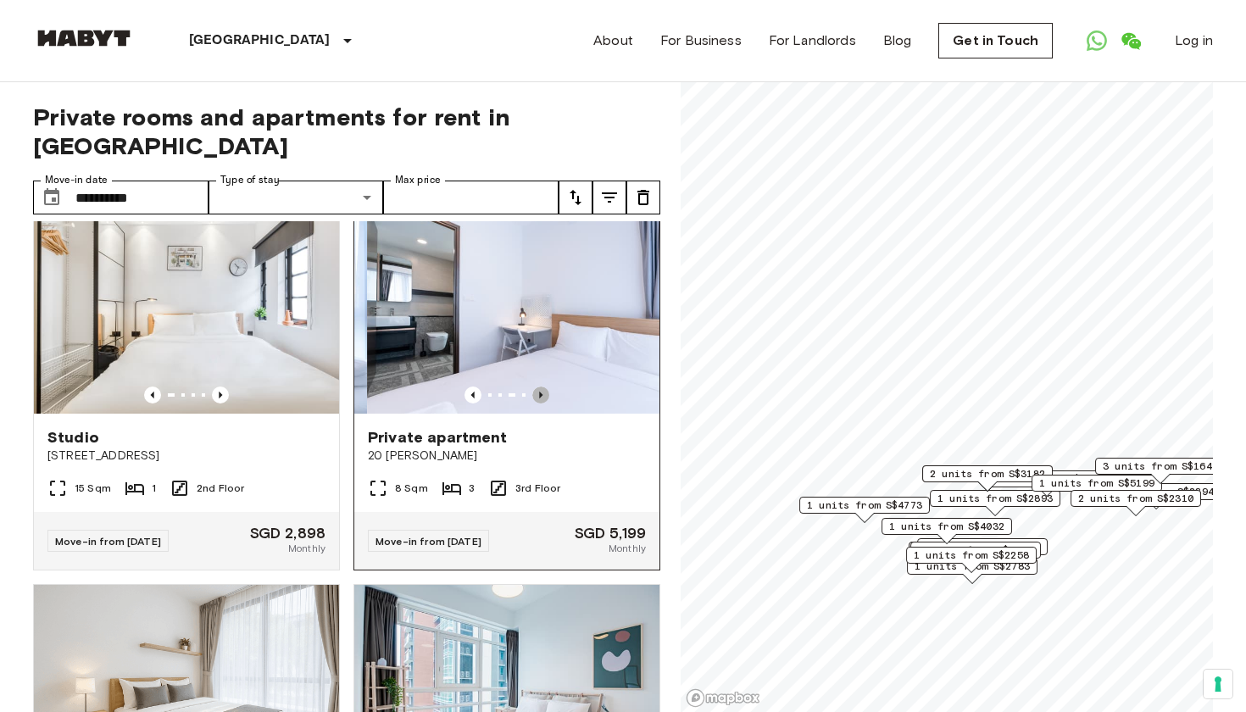
click at [540, 387] on icon "Previous image" at bounding box center [540, 395] width 17 height 17
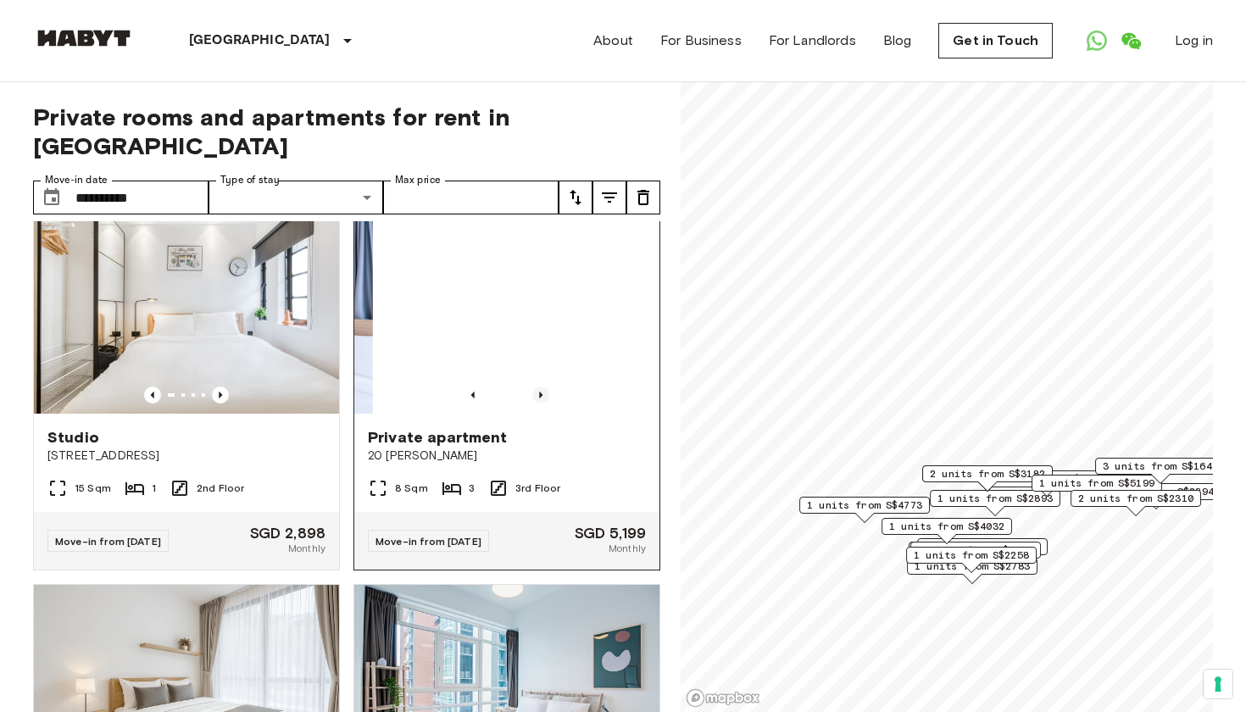
click at [540, 387] on icon "Previous image" at bounding box center [540, 395] width 17 height 17
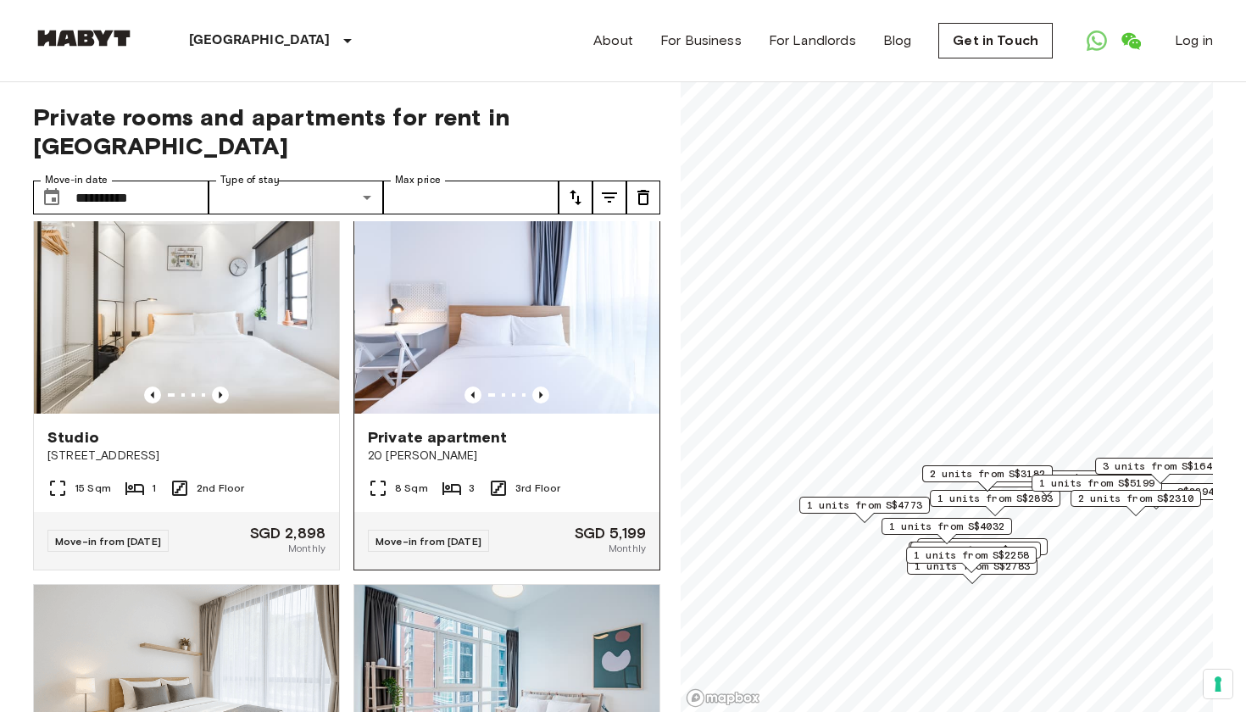
click at [573, 448] on span "20 [PERSON_NAME]" at bounding box center [507, 456] width 278 height 17
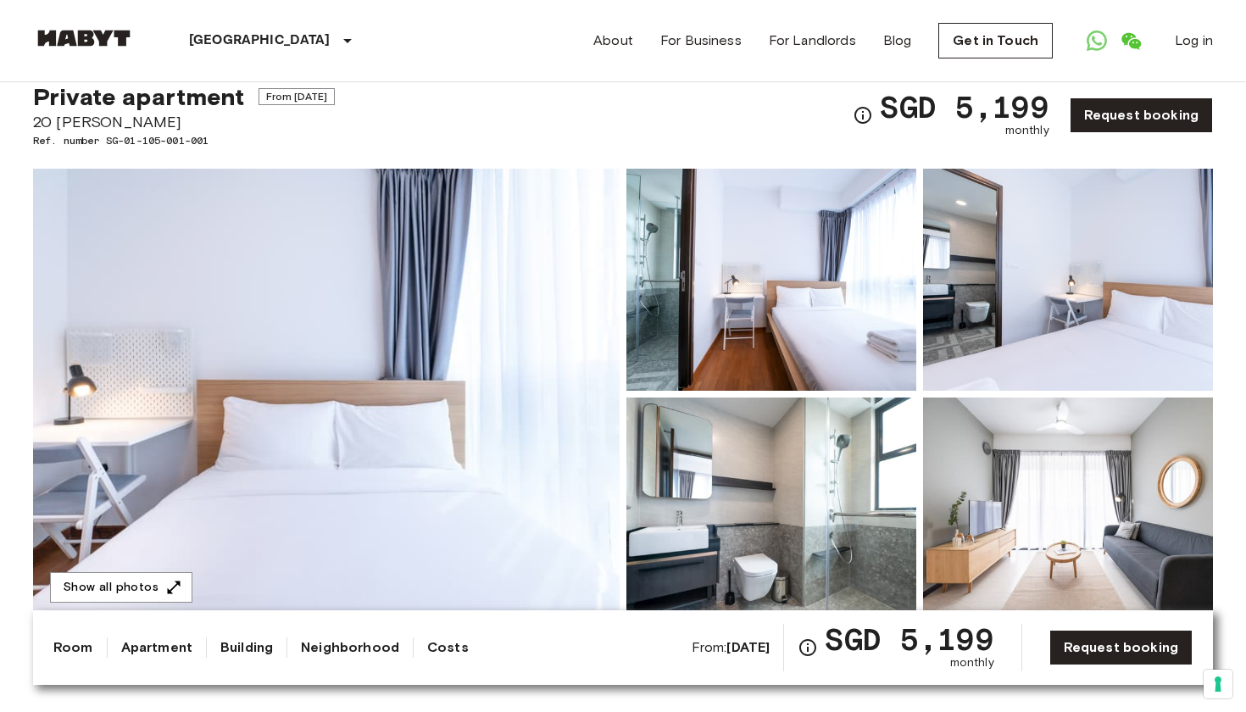
scroll to position [42, 0]
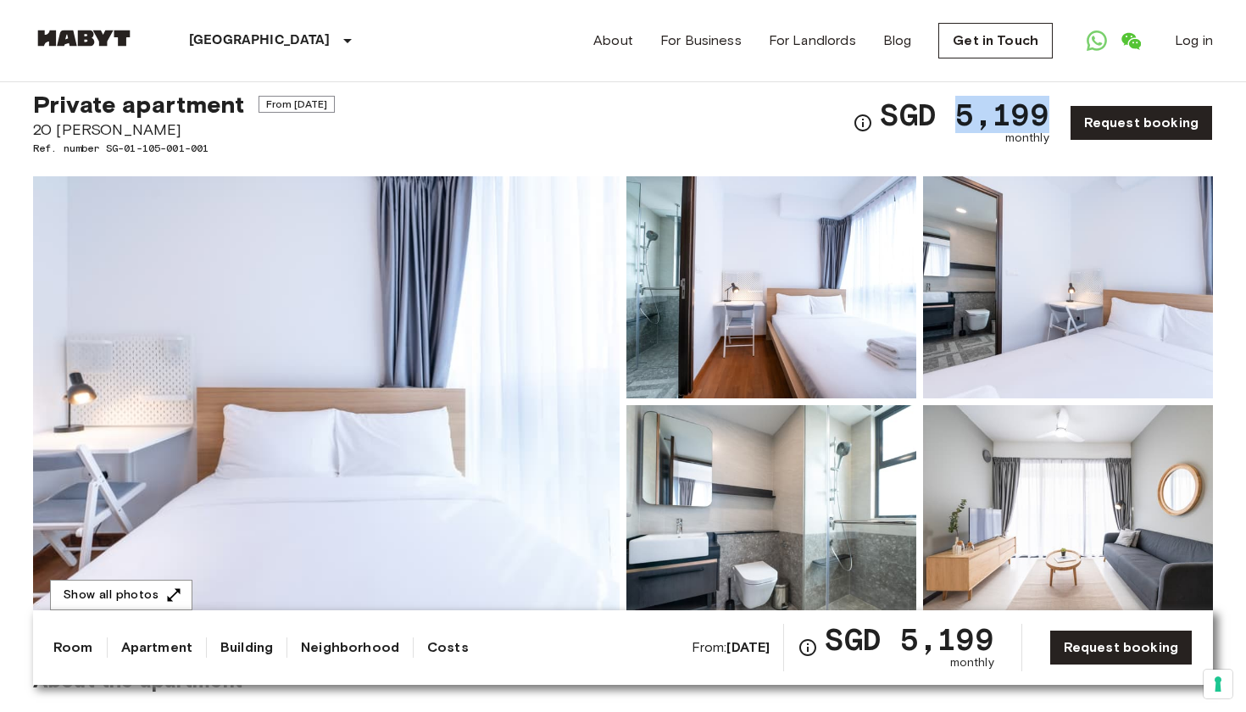
drag, startPoint x: 946, startPoint y: 114, endPoint x: 1045, endPoint y: 115, distance: 99.2
click at [1045, 115] on span "SGD 5,199" at bounding box center [964, 114] width 169 height 31
copy span "5,199"
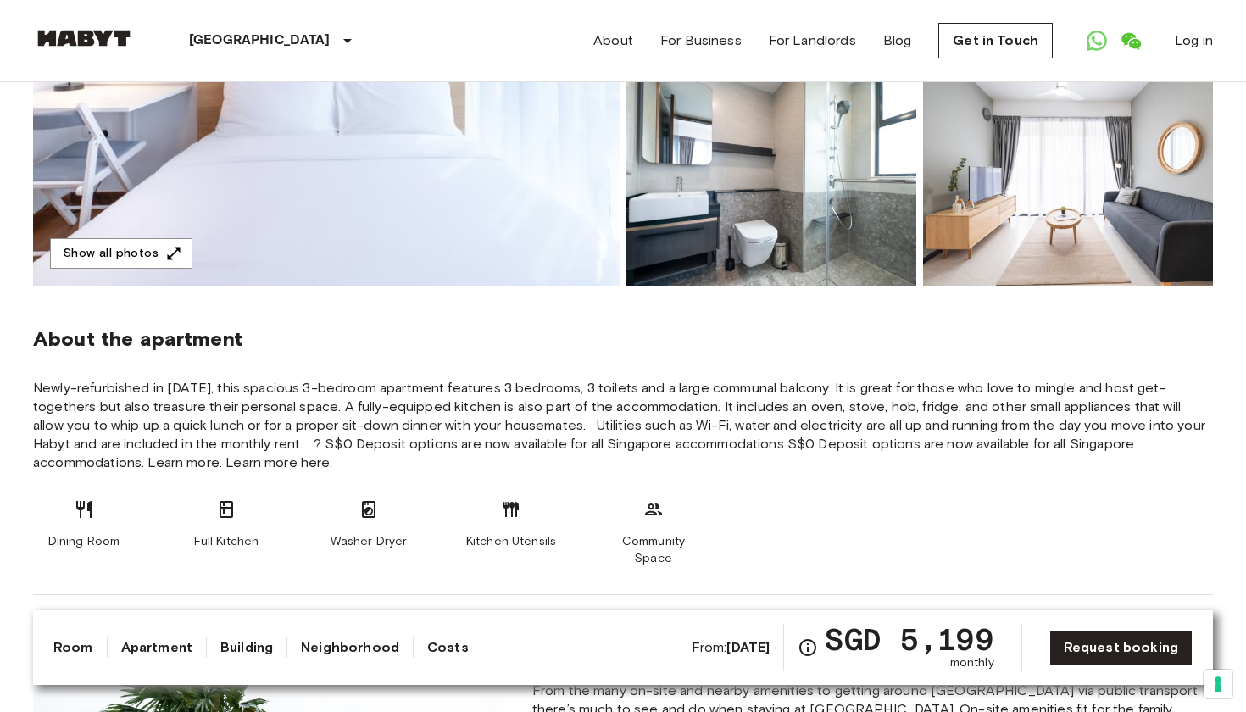
scroll to position [549, 0]
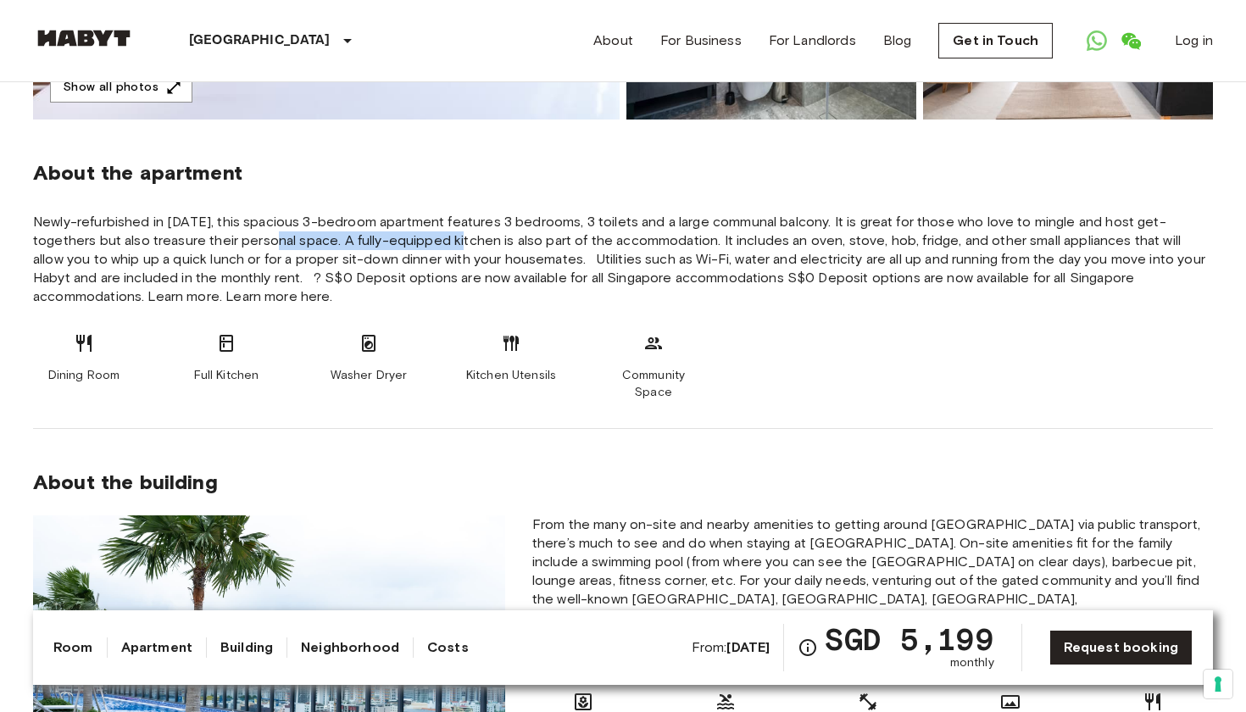
drag, startPoint x: 235, startPoint y: 231, endPoint x: 424, endPoint y: 242, distance: 189.3
click at [424, 242] on span "Newly-refurbished in [DATE], this spacious 3-bedroom apartment features 3 bedro…" at bounding box center [623, 259] width 1180 height 93
click at [468, 247] on span "Newly-refurbished in [DATE], this spacious 3-bedroom apartment features 3 bedro…" at bounding box center [623, 259] width 1180 height 93
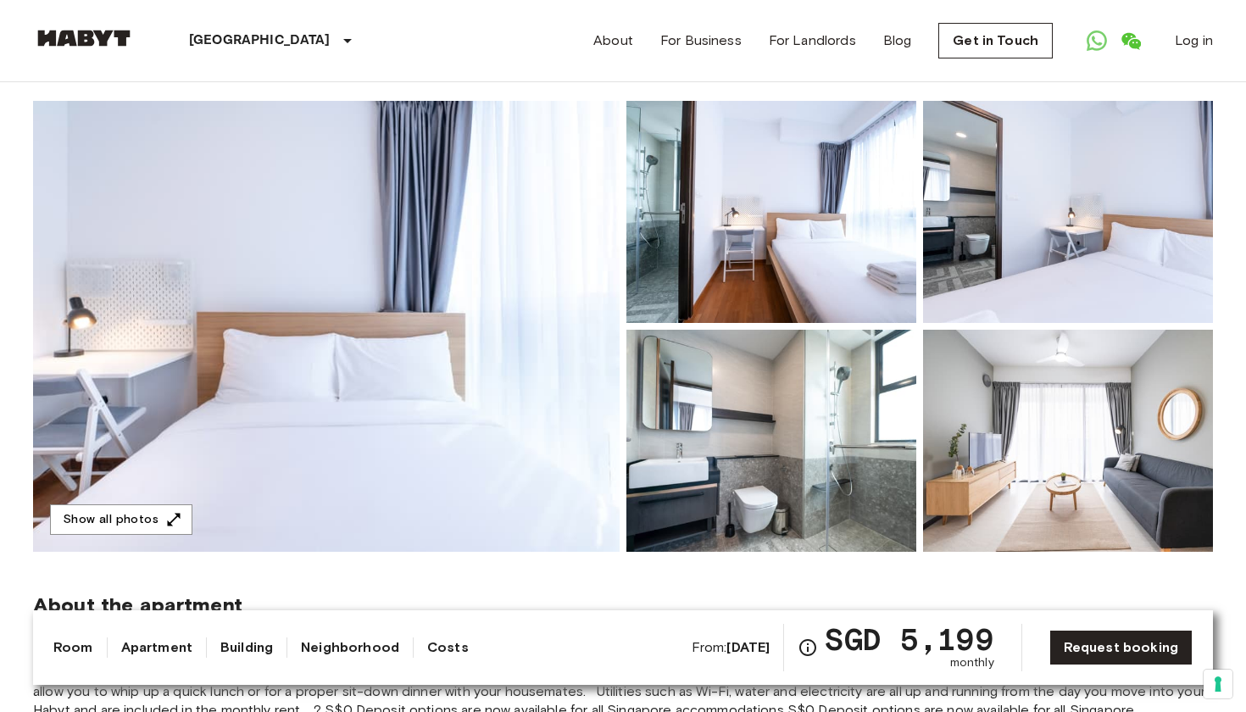
scroll to position [105, 0]
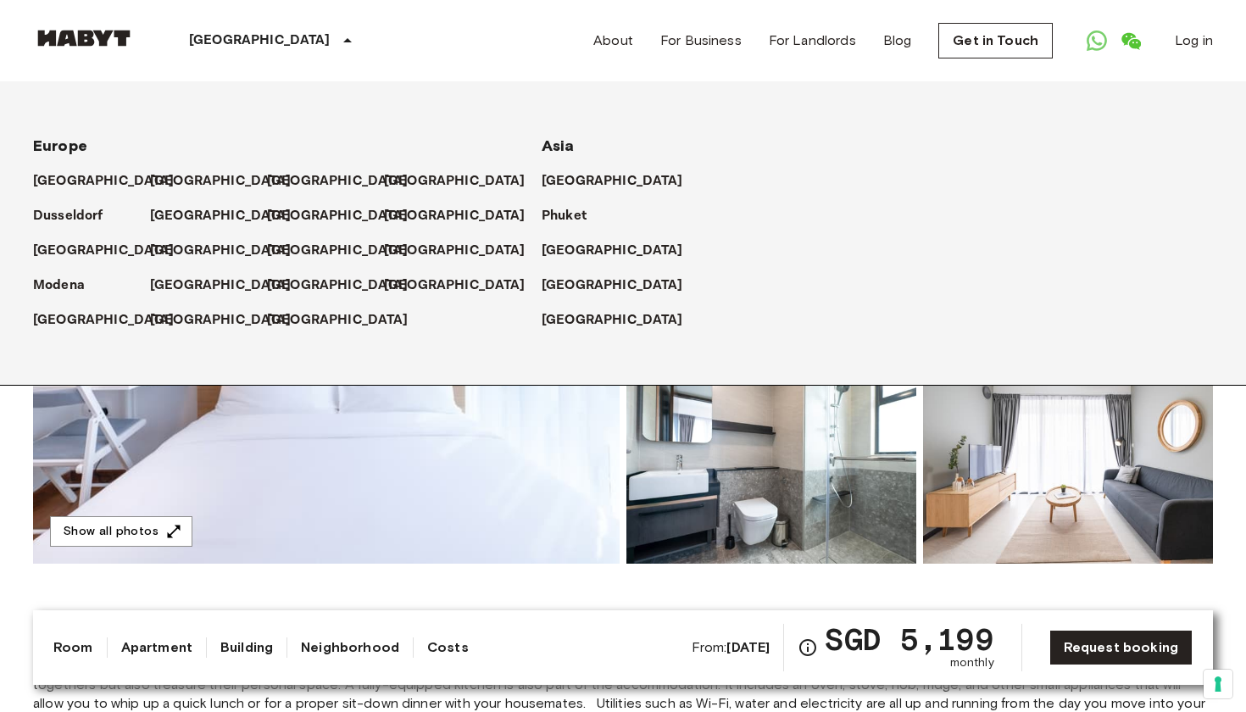
click at [583, 434] on img at bounding box center [326, 338] width 587 height 451
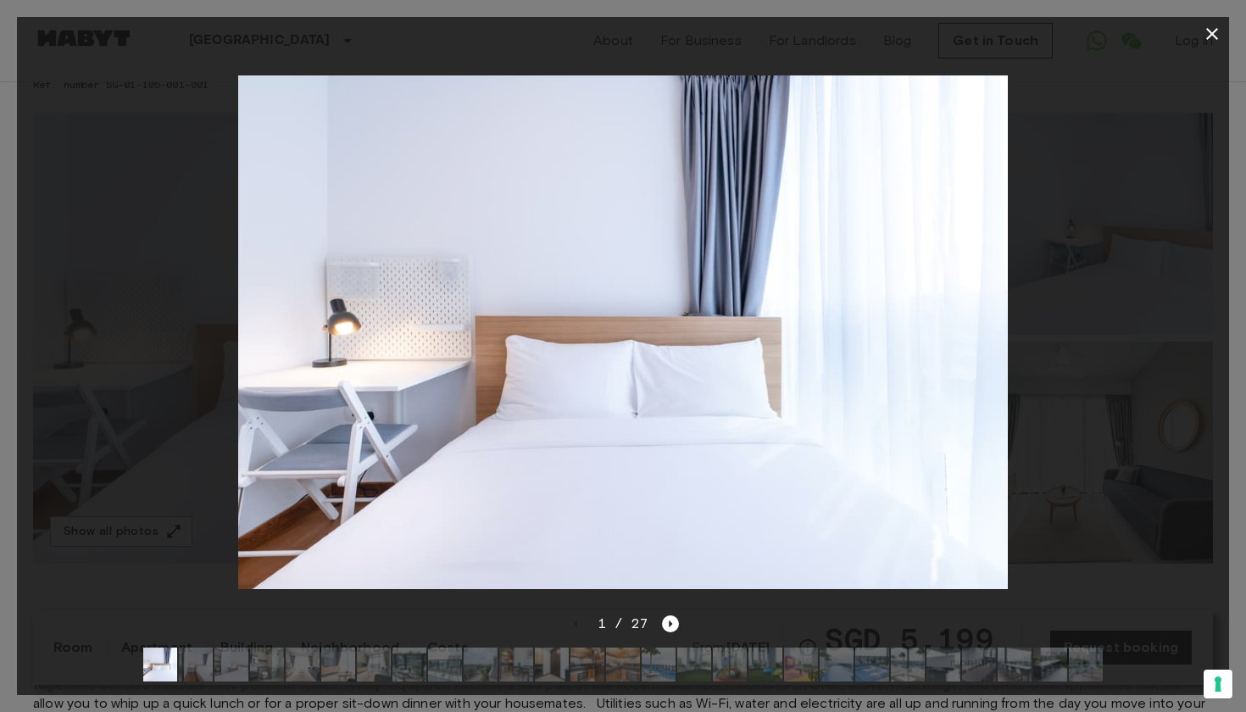
click at [725, 654] on img at bounding box center [730, 665] width 34 height 34
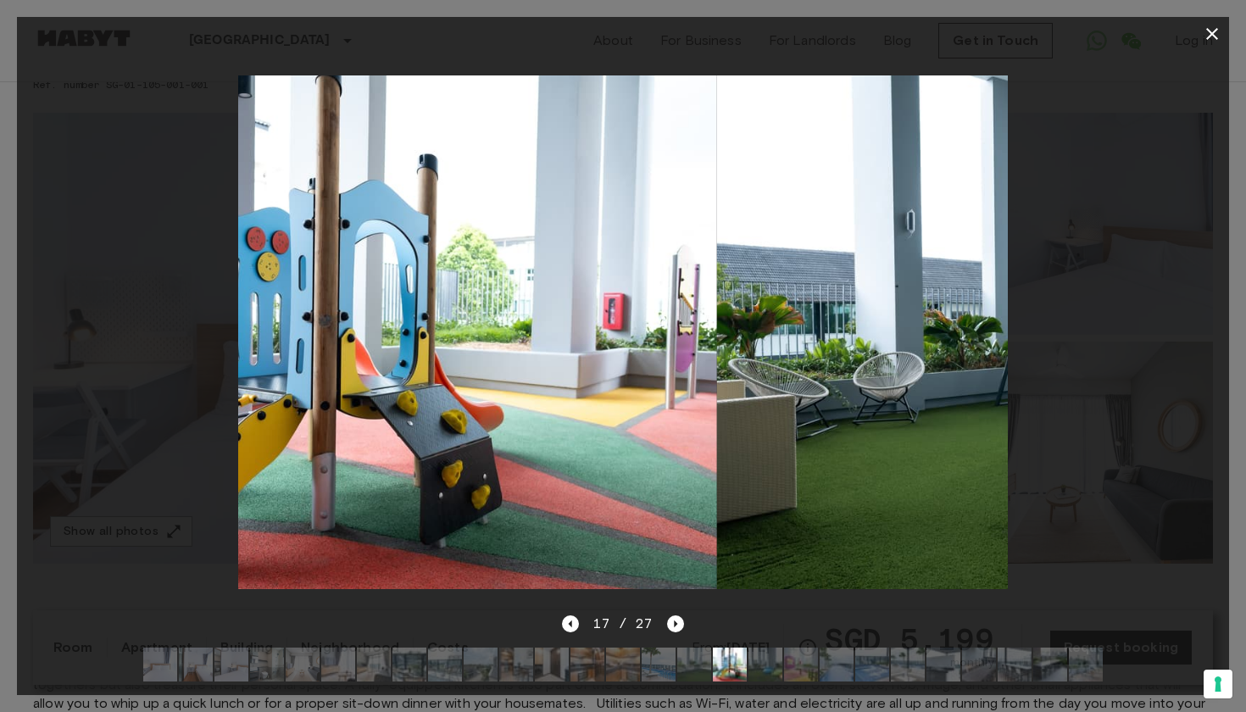
click at [685, 663] on img at bounding box center [694, 665] width 34 height 34
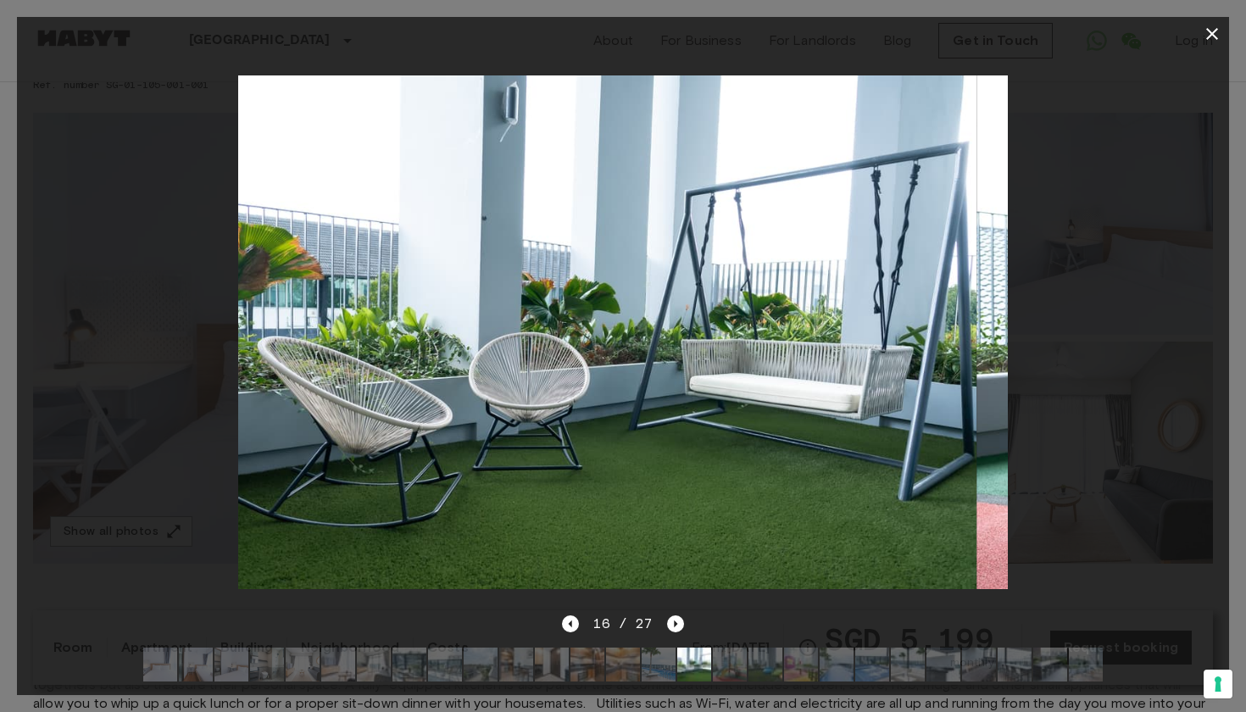
click at [654, 663] on img at bounding box center [659, 665] width 34 height 34
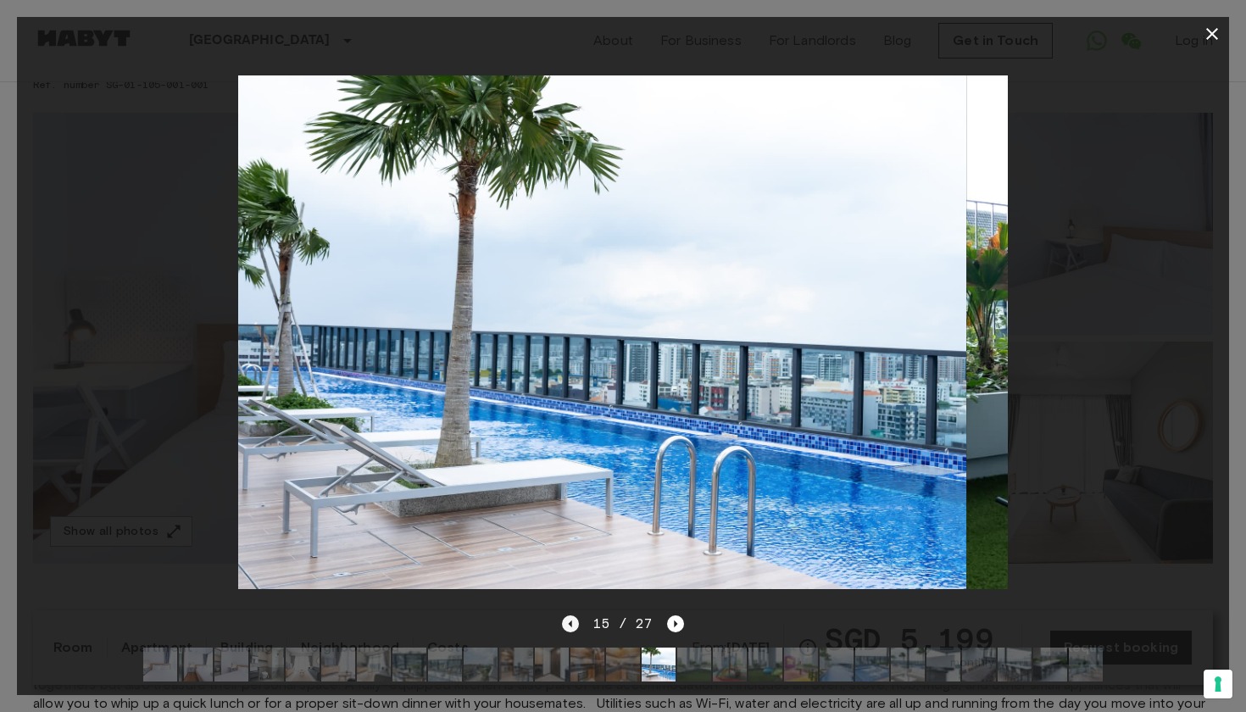
click at [573, 627] on icon "Previous image" at bounding box center [570, 623] width 17 height 17
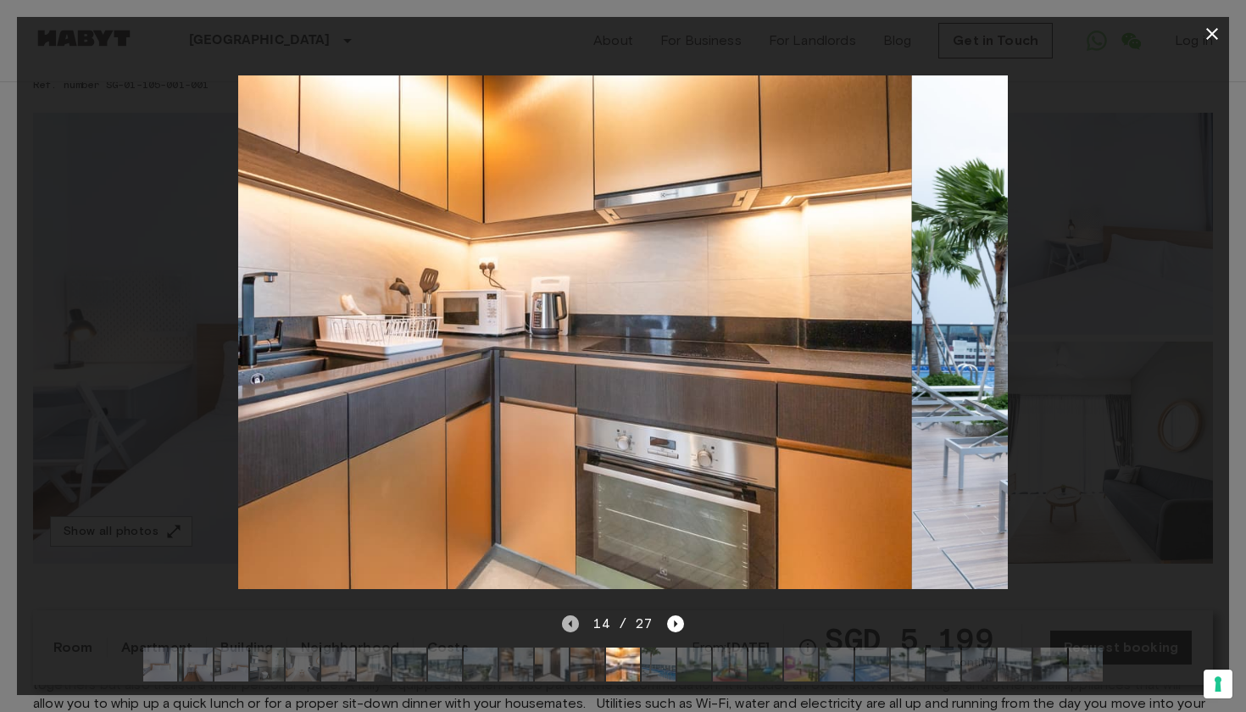
click at [573, 627] on icon "Previous image" at bounding box center [570, 623] width 17 height 17
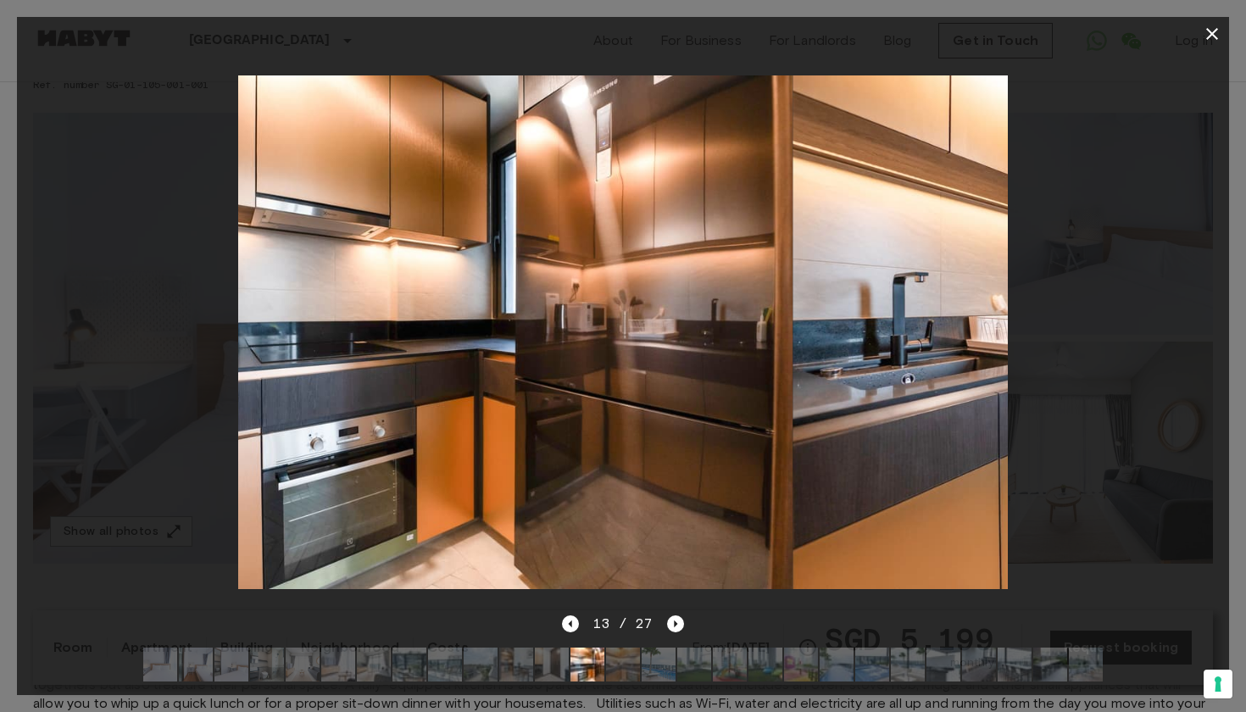
click at [549, 670] on img at bounding box center [552, 665] width 34 height 34
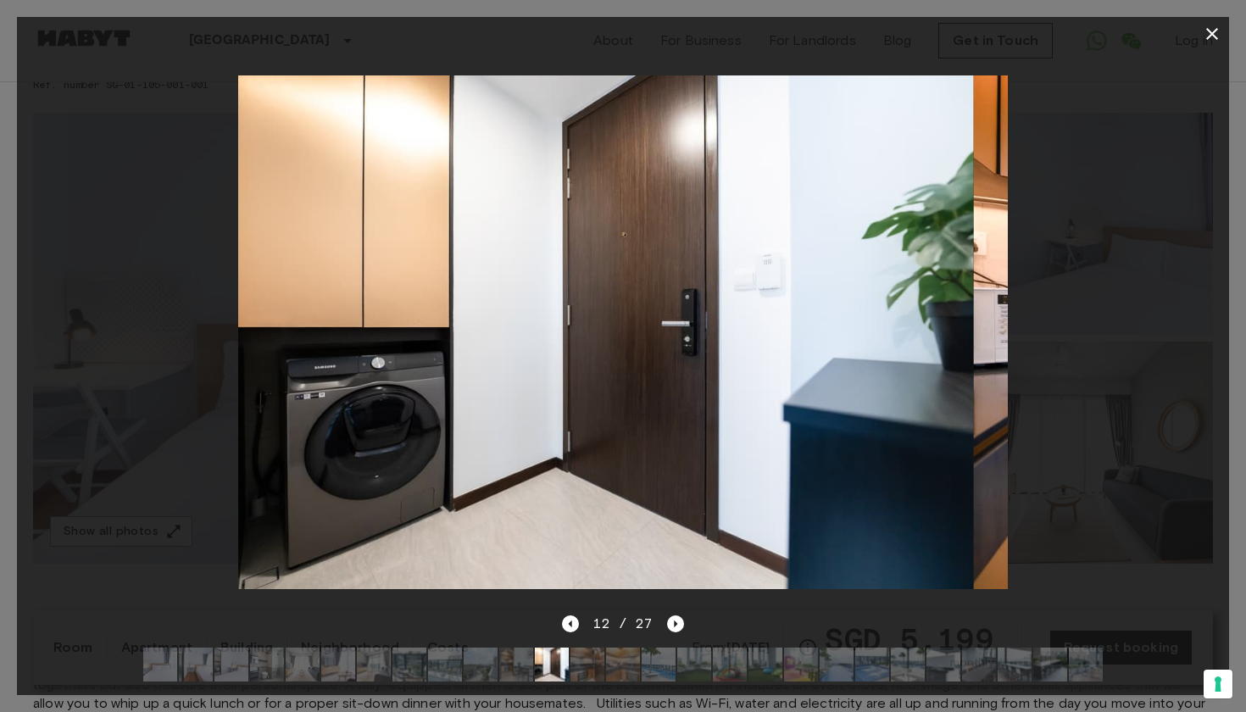
click at [499, 668] on img at bounding box center [516, 665] width 34 height 34
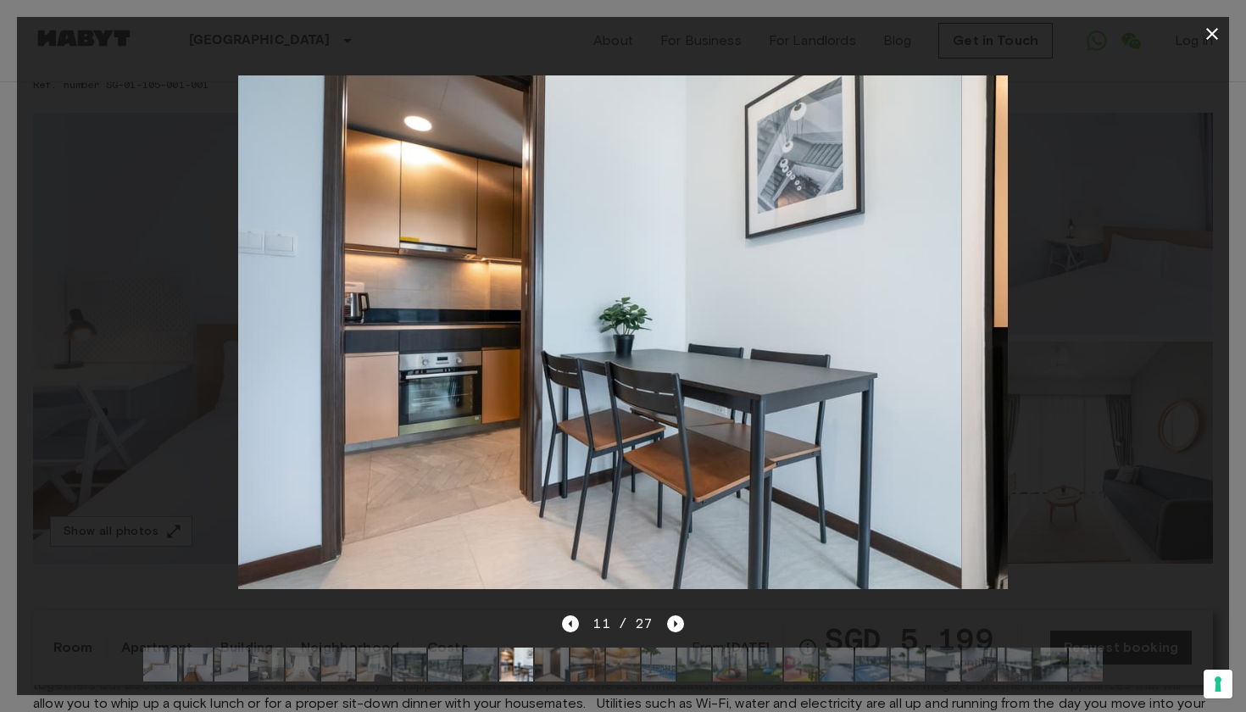
click at [445, 671] on img at bounding box center [445, 665] width 34 height 34
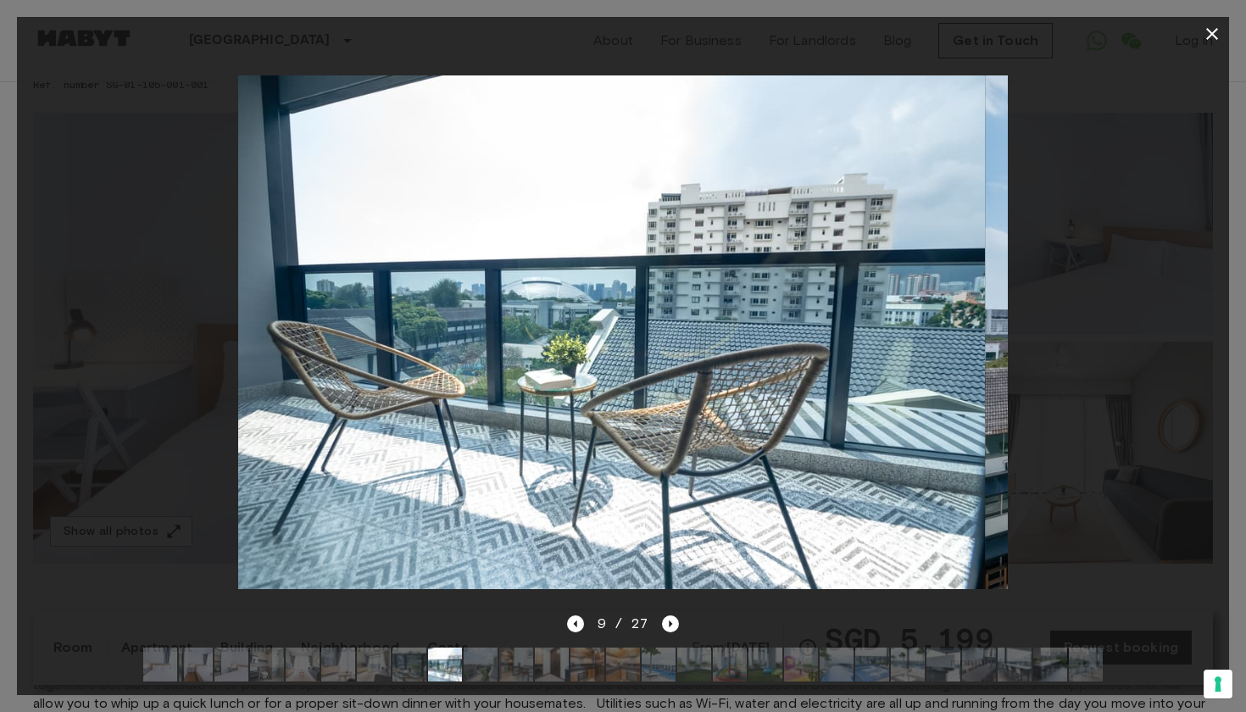
click at [955, 366] on img at bounding box center [599, 332] width 771 height 514
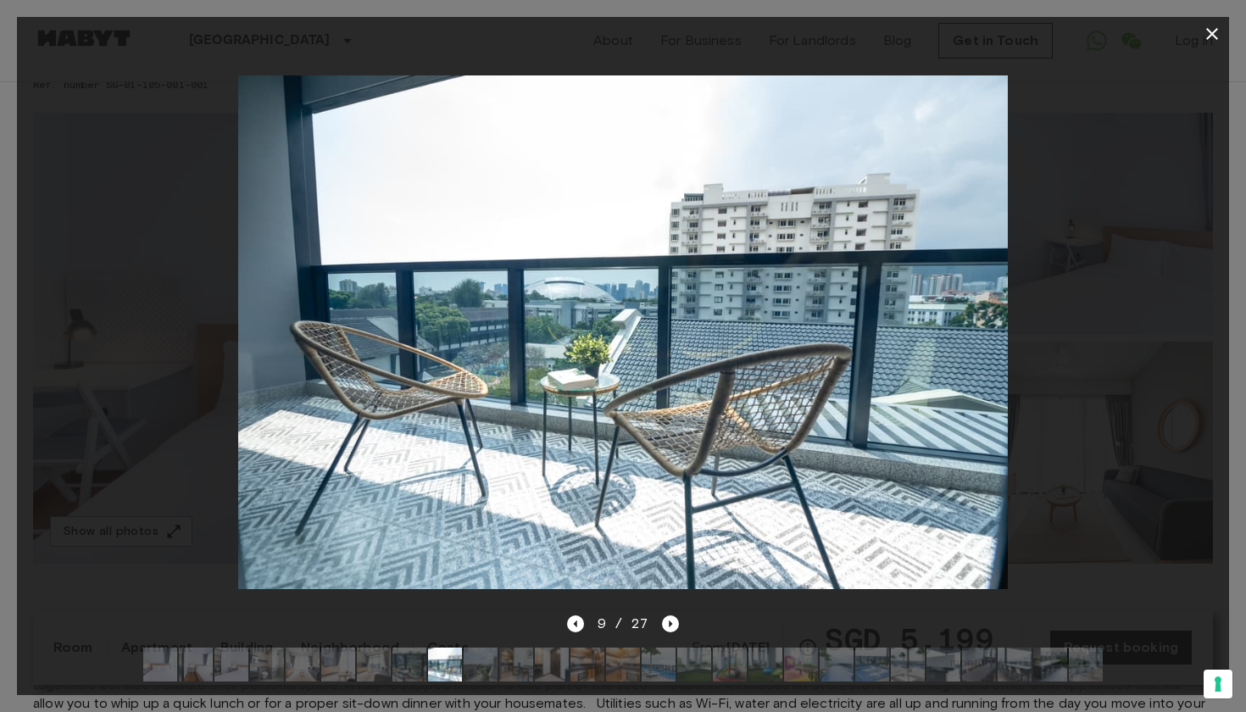
click at [1213, 41] on icon "button" at bounding box center [1212, 34] width 20 height 20
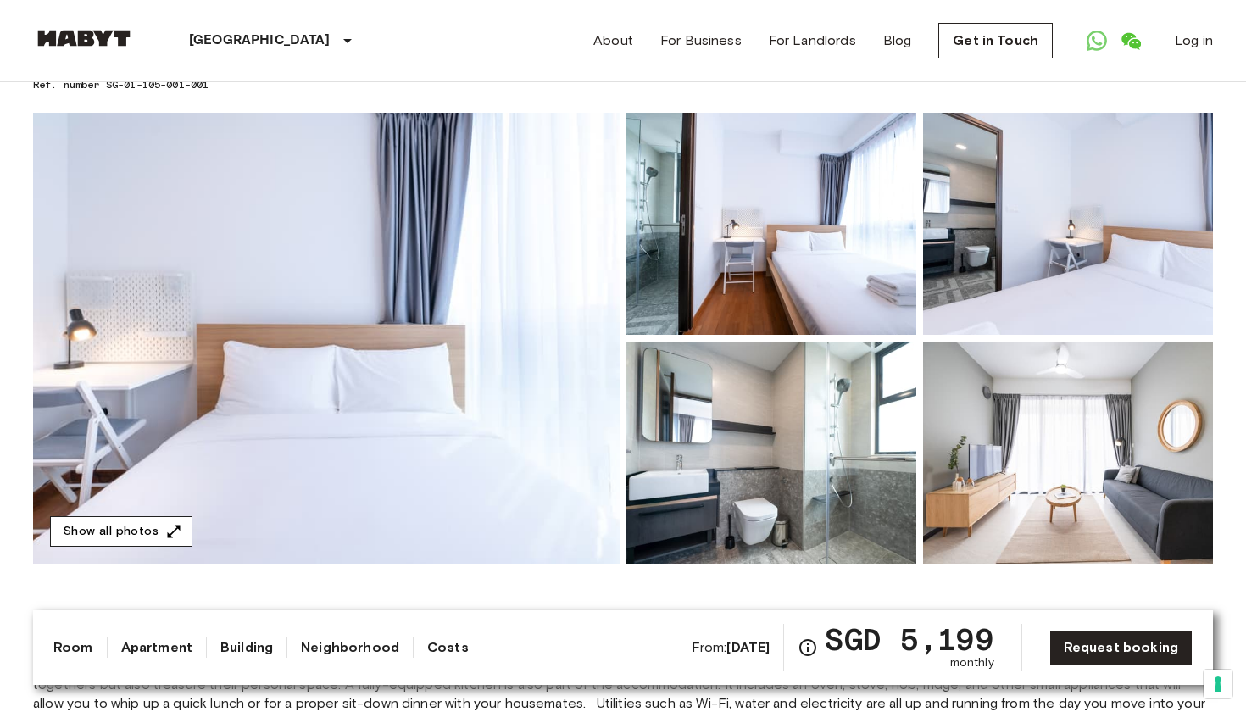
click at [178, 521] on button "Show all photos" at bounding box center [121, 531] width 142 height 31
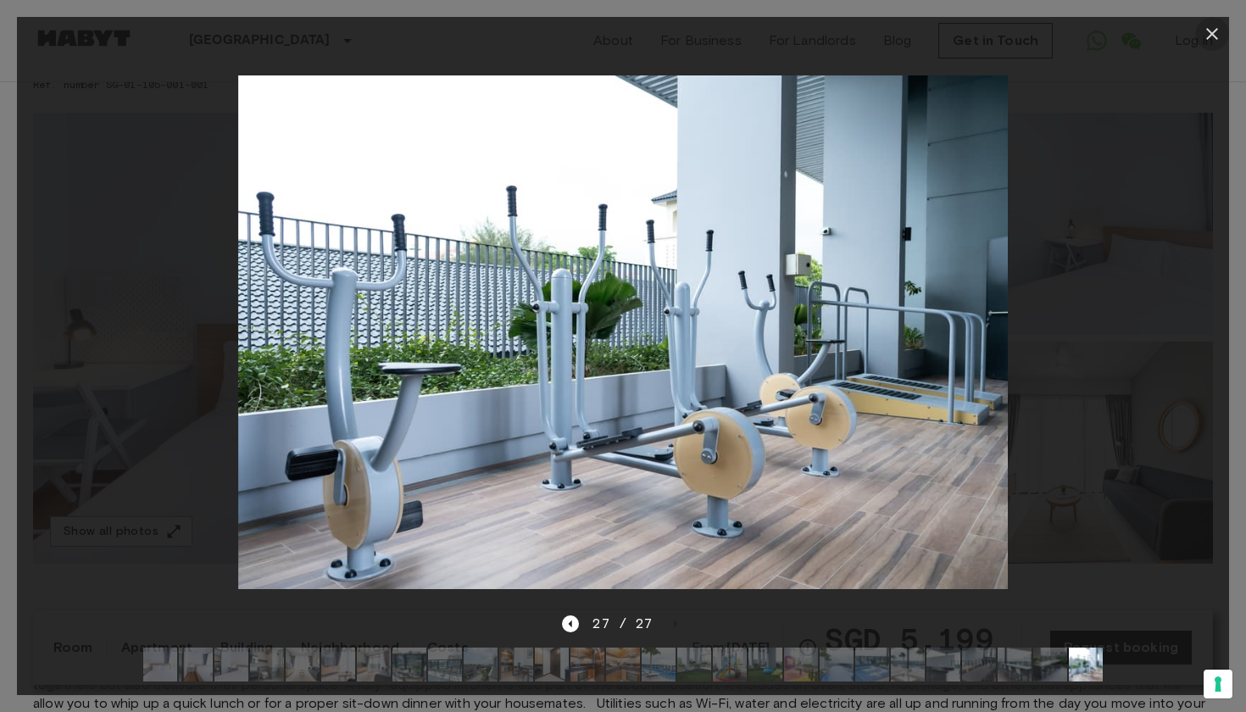
click at [1213, 40] on icon "button" at bounding box center [1212, 34] width 20 height 20
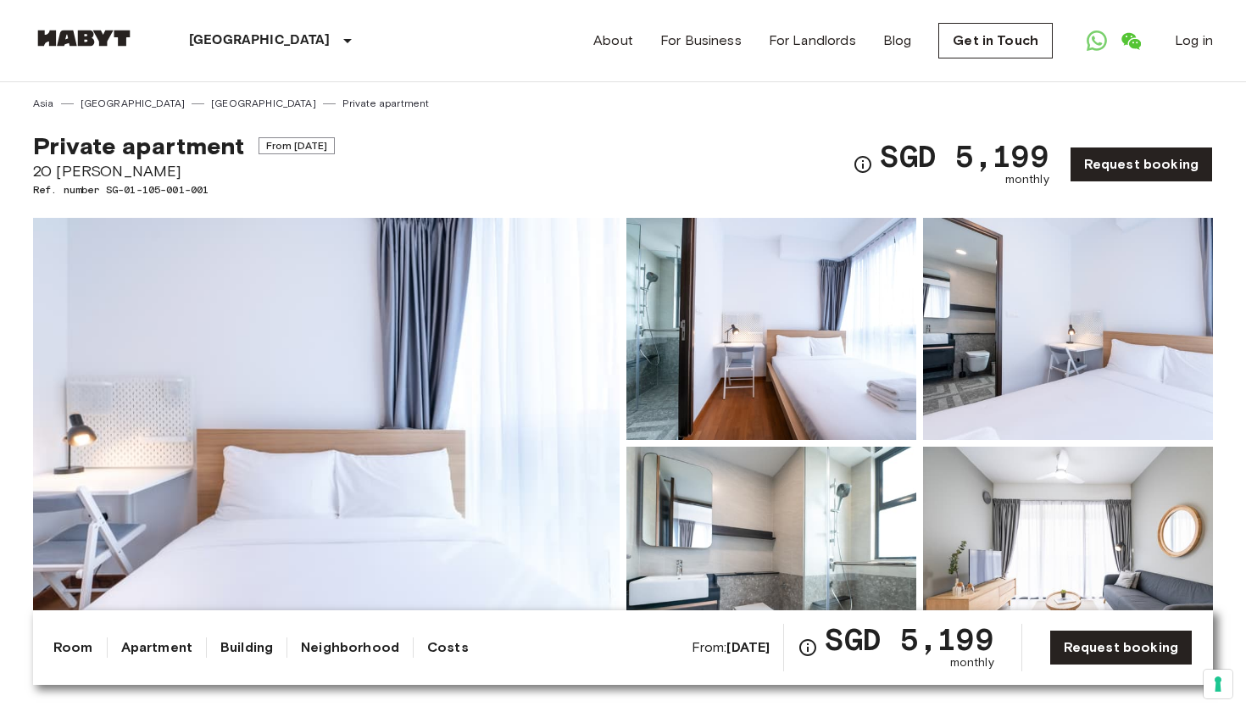
scroll to position [0, 0]
